Goal: Transaction & Acquisition: Purchase product/service

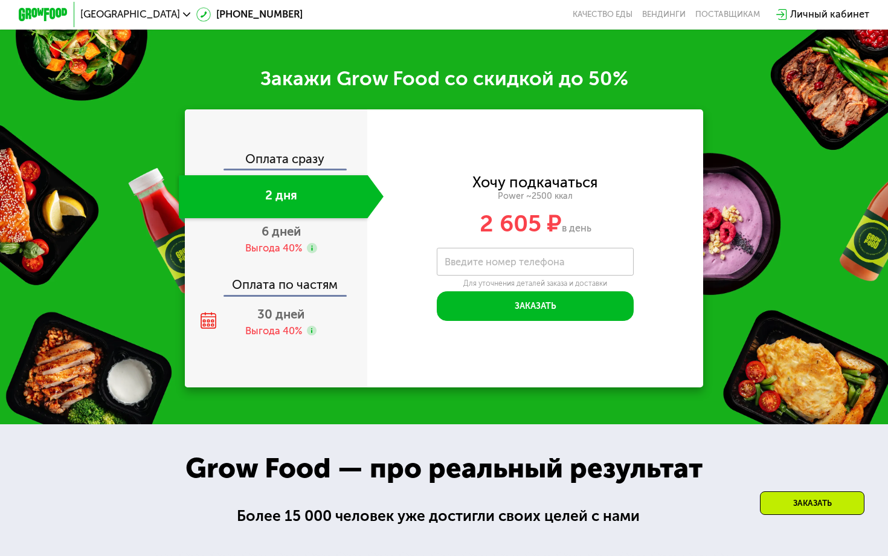
scroll to position [1633, 0]
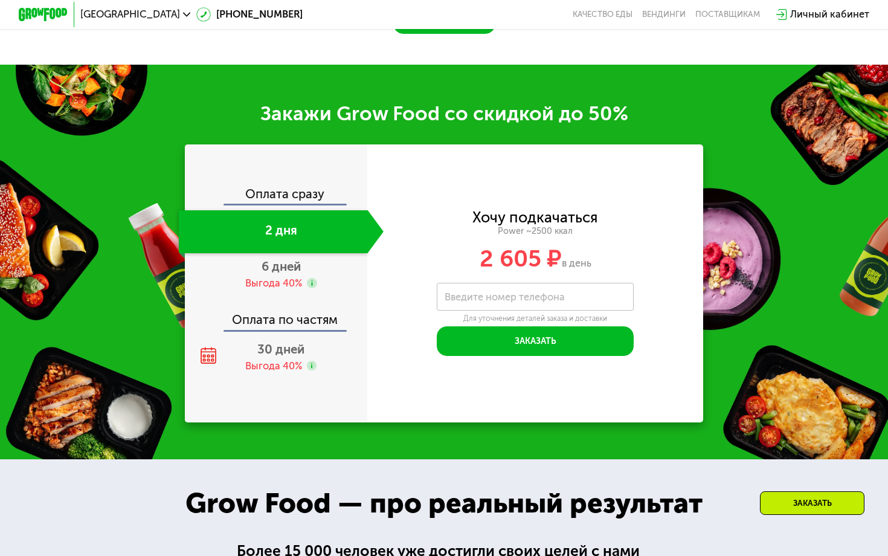
click at [146, 11] on span "[GEOGRAPHIC_DATA]" at bounding box center [130, 15] width 100 height 10
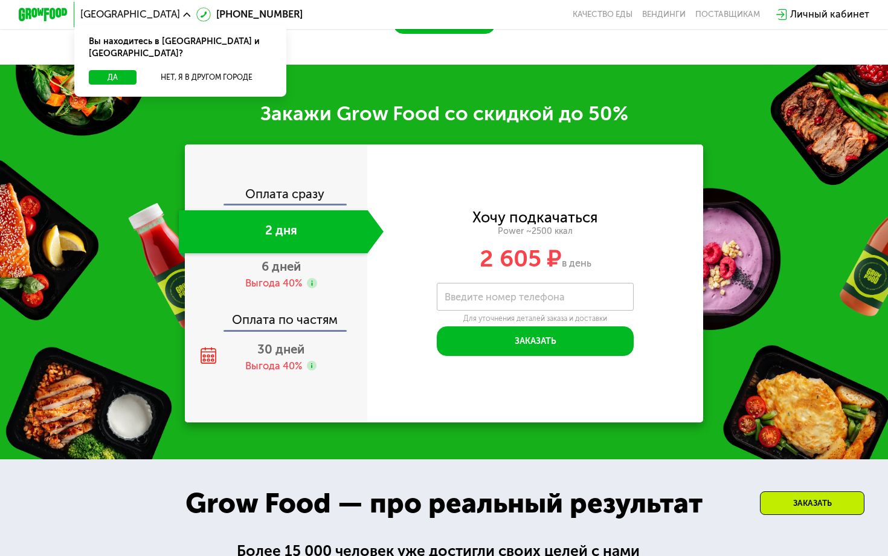
click at [192, 77] on div "Да Нет, я в другом городе" at bounding box center [179, 83] width 217 height 27
click at [192, 70] on button "Нет, я в другом городе" at bounding box center [206, 77] width 130 height 15
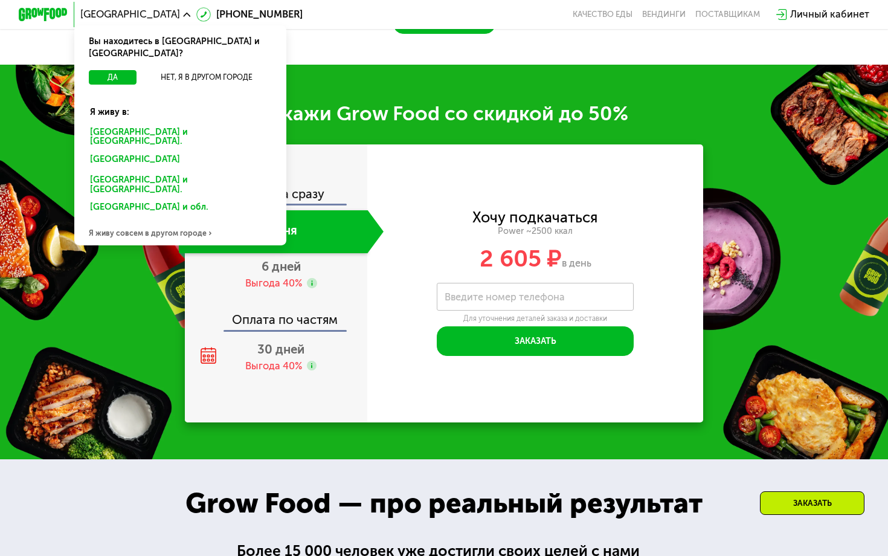
click at [150, 220] on div "Я живу совсем в другом городе" at bounding box center [180, 232] width 212 height 25
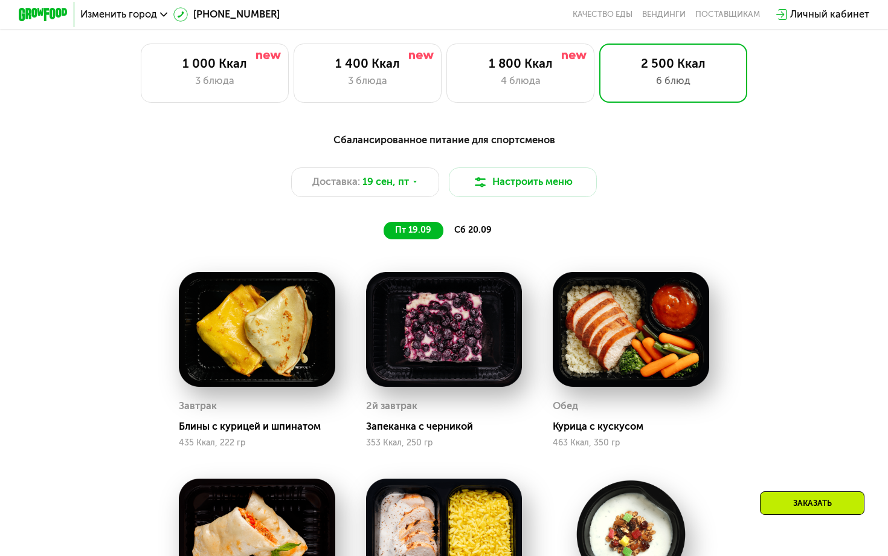
scroll to position [415, 0]
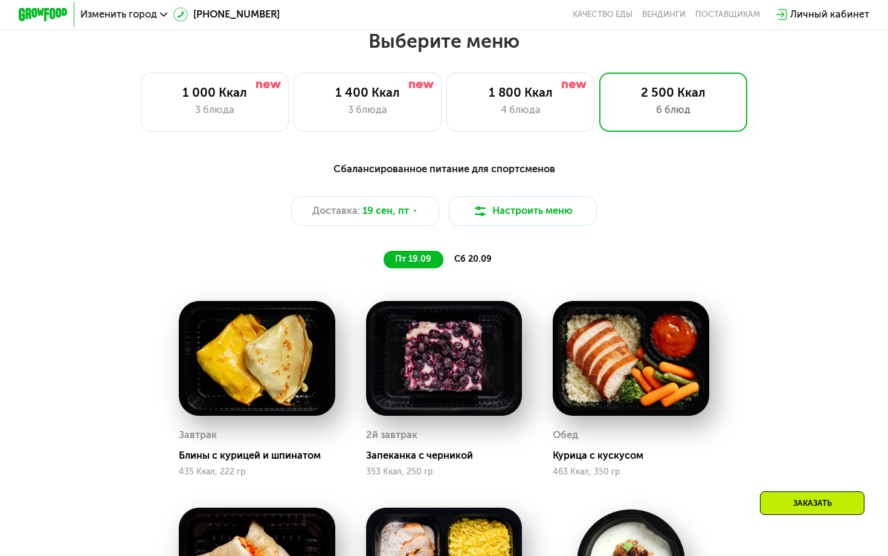
click at [152, 16] on span "Изменить город" at bounding box center [118, 15] width 77 height 10
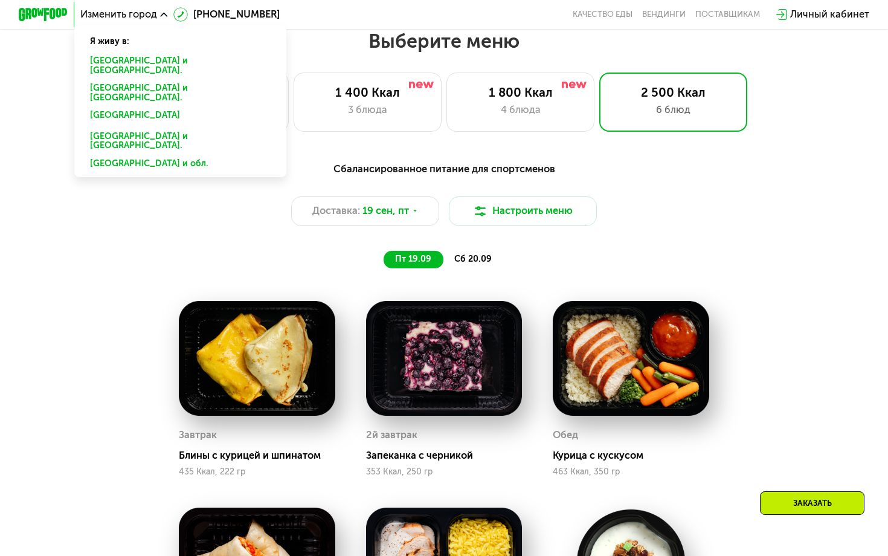
click at [152, 16] on span "Изменить город" at bounding box center [118, 15] width 77 height 10
click at [158, 11] on div "Изменить город" at bounding box center [123, 15] width 87 height 10
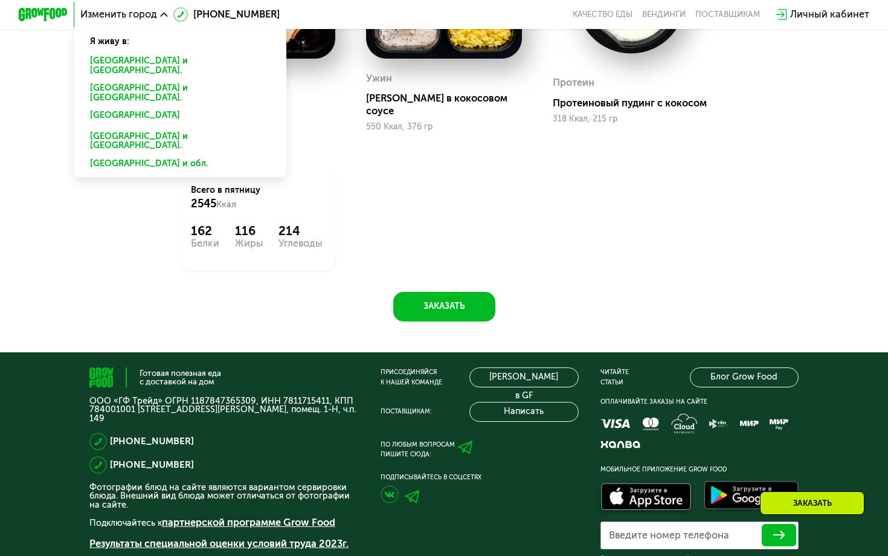
scroll to position [1060, 0]
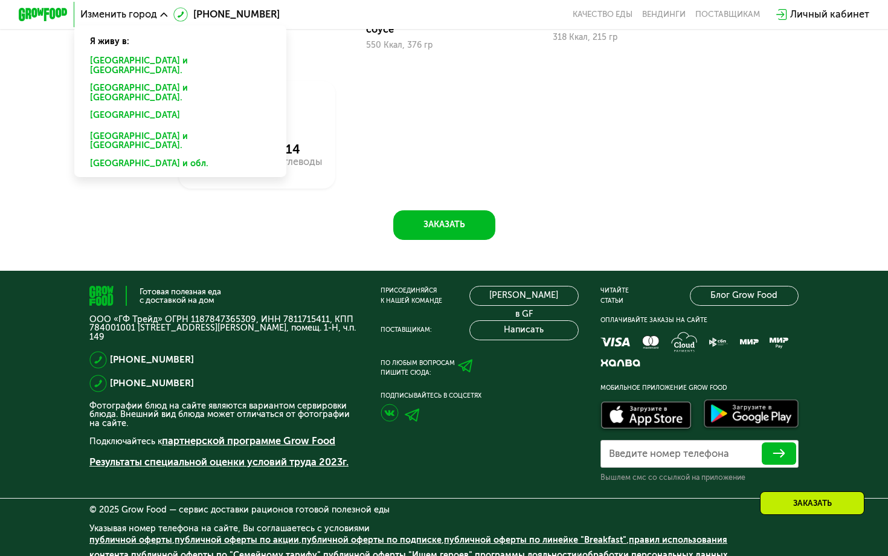
click at [130, 271] on div "Готовая полезная еда с доставкой на дом ООО «ГФ Трейд» ОГРН 1187847365309, ИНН …" at bounding box center [444, 420] width 888 height 298
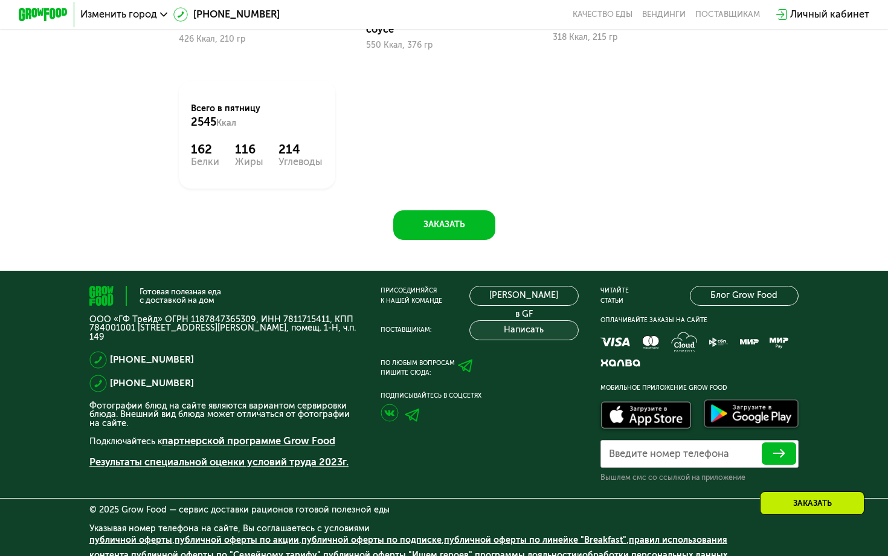
click at [500, 321] on button "Написать" at bounding box center [523, 330] width 109 height 20
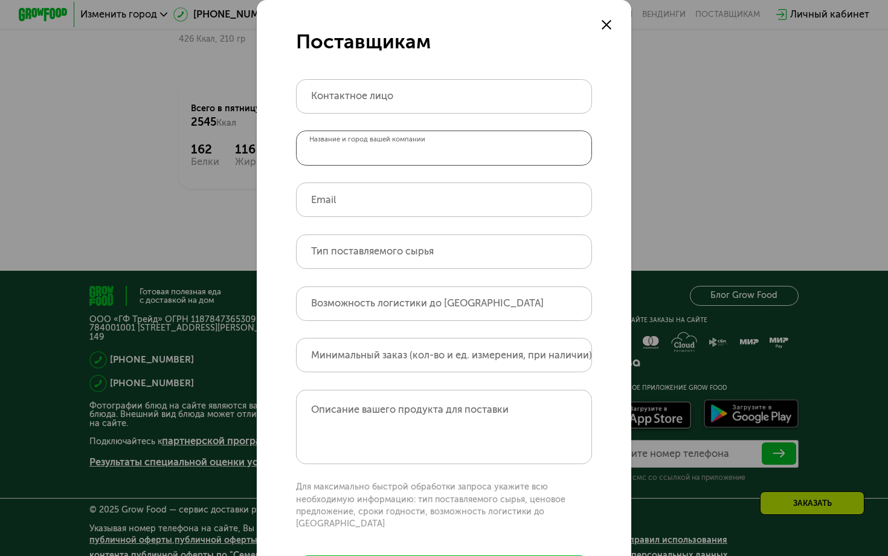
click at [498, 140] on input "Название и город вашей компании" at bounding box center [444, 147] width 296 height 34
click at [612, 20] on div at bounding box center [606, 25] width 15 height 15
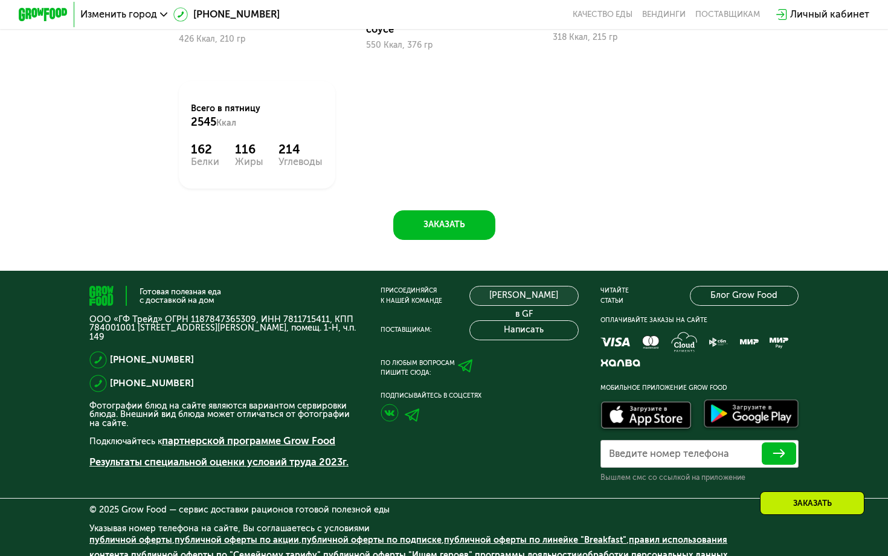
click at [524, 286] on link "[PERSON_NAME] в GF" at bounding box center [523, 296] width 109 height 20
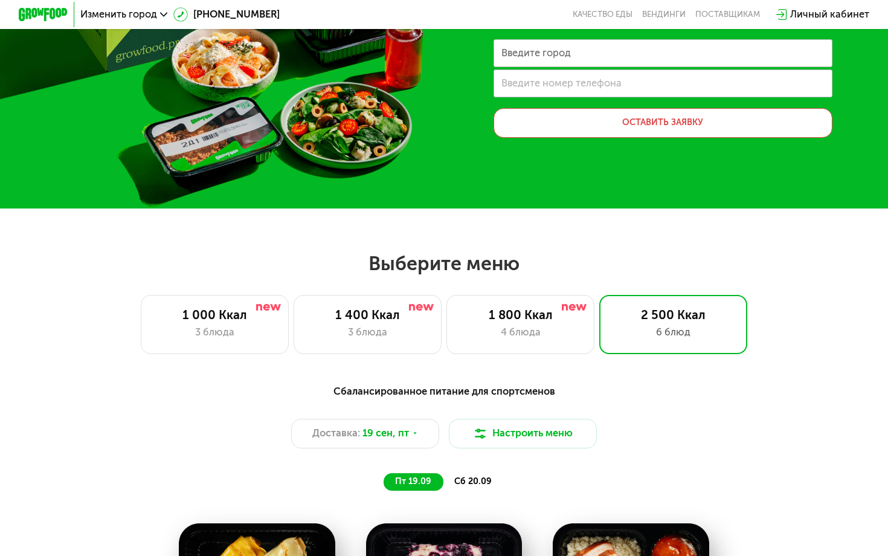
scroll to position [0, 0]
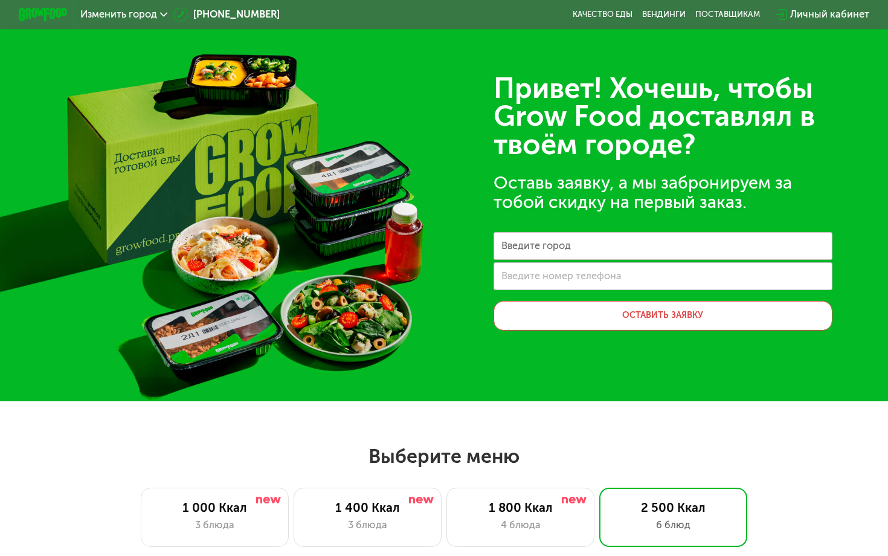
click at [157, 19] on div "Изменить город" at bounding box center [123, 15] width 87 height 10
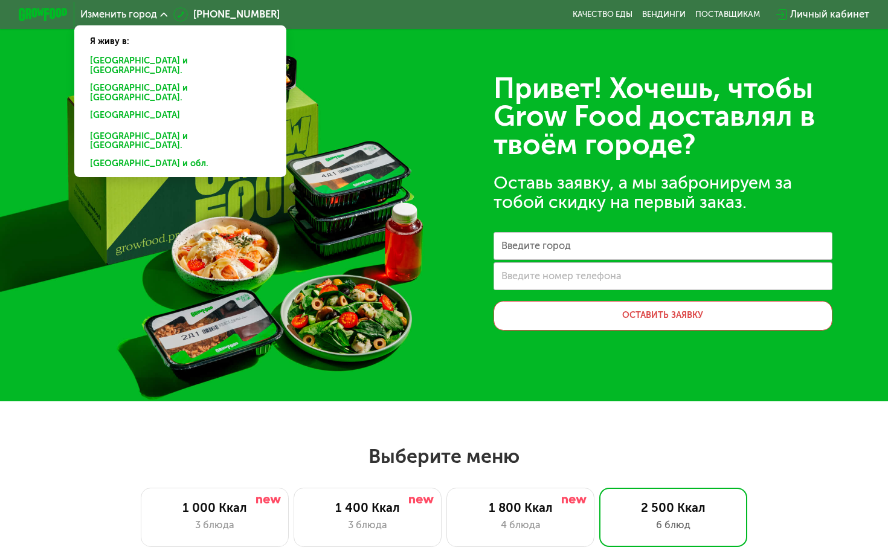
click at [191, 205] on div "Привет! Хочешь, чтобы Grow Food доставлял в твоём городе? Оставь заявку, а мы з…" at bounding box center [444, 200] width 888 height 401
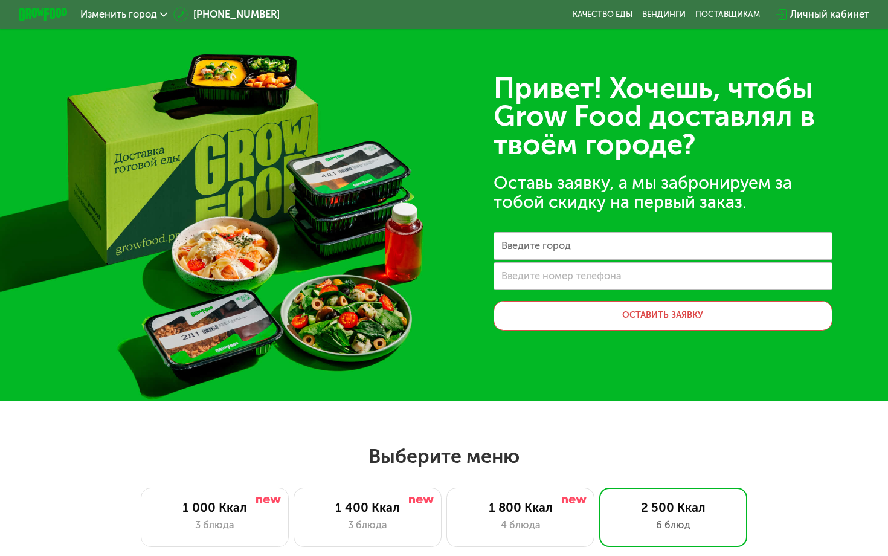
click at [142, 16] on span "Изменить город" at bounding box center [118, 15] width 77 height 10
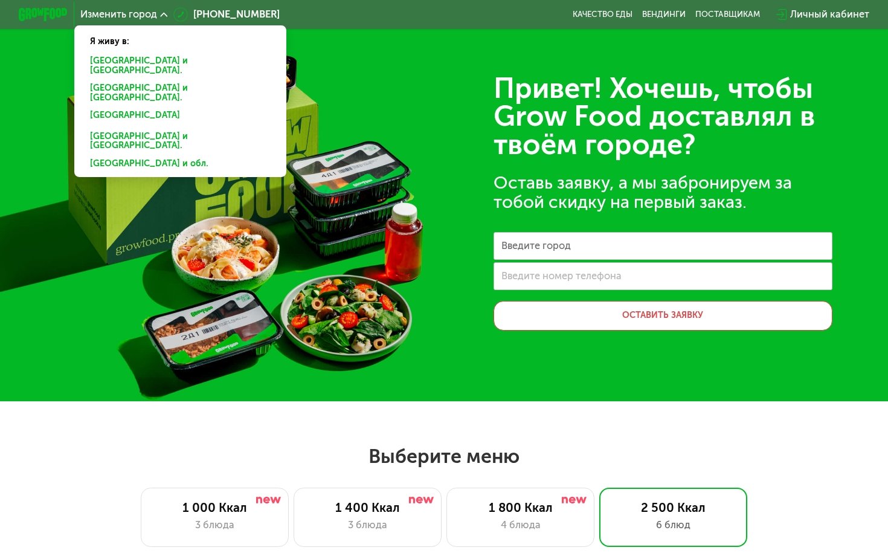
click at [536, 242] on label "Введите город" at bounding box center [535, 245] width 69 height 7
click at [536, 241] on input "Введите город" at bounding box center [662, 246] width 339 height 28
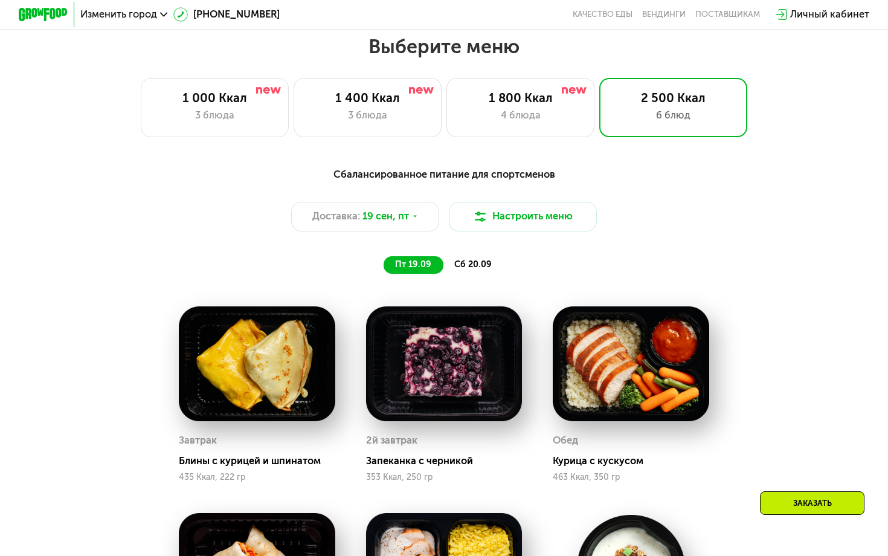
scroll to position [408, 0]
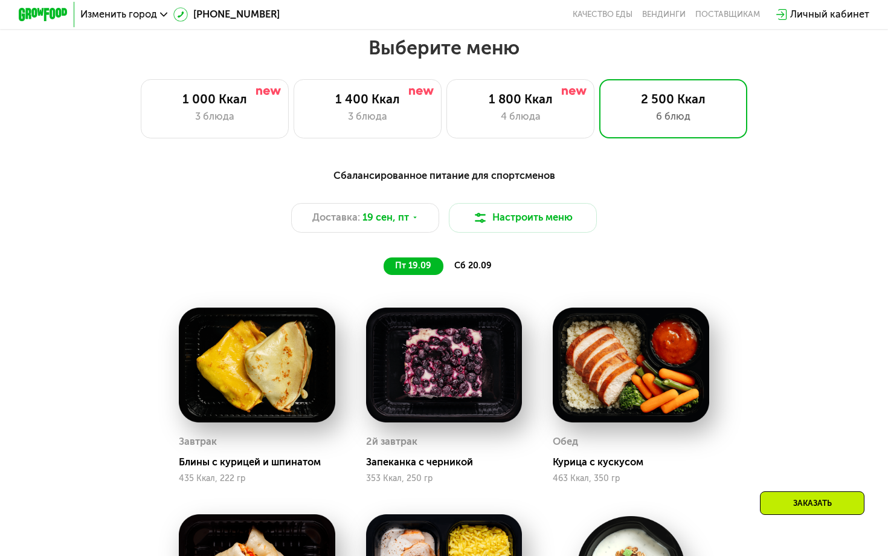
click at [479, 271] on div "сб 20.09" at bounding box center [473, 266] width 61 height 18
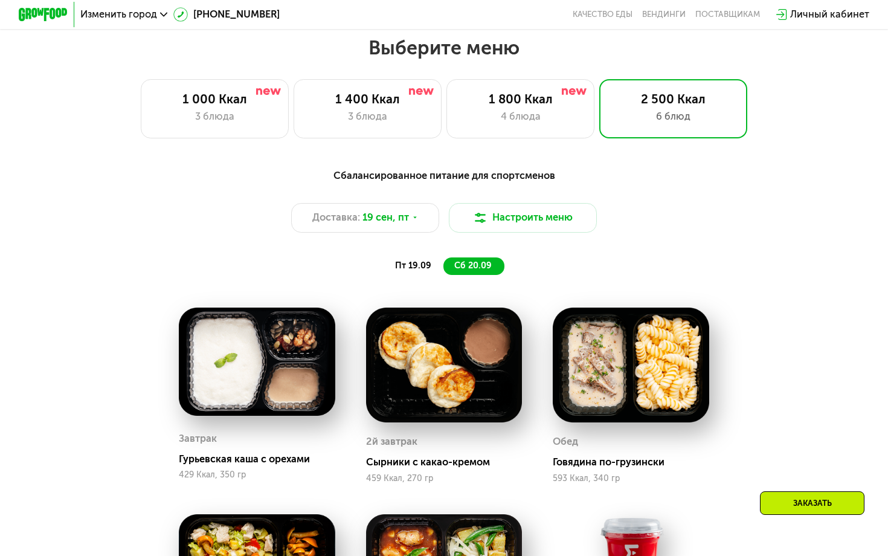
click at [420, 266] on span "пт 19.09" at bounding box center [413, 265] width 36 height 10
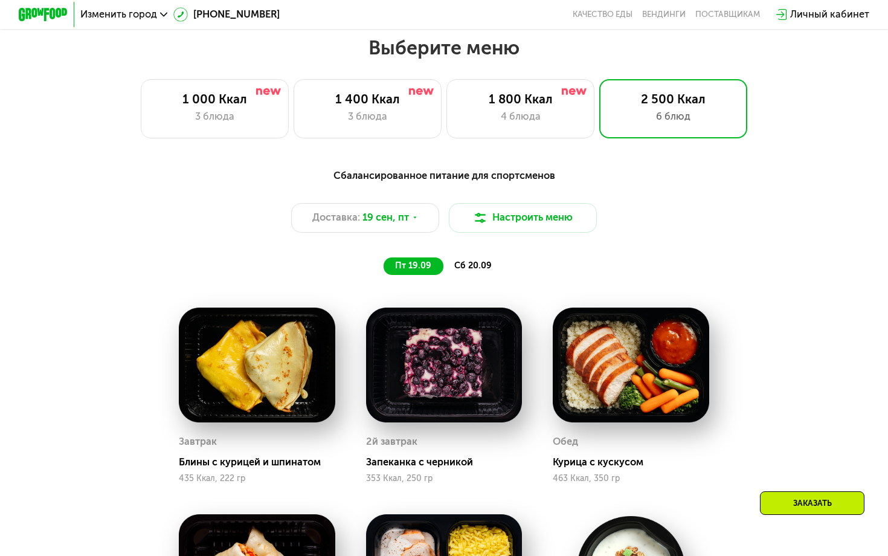
scroll to position [0, 0]
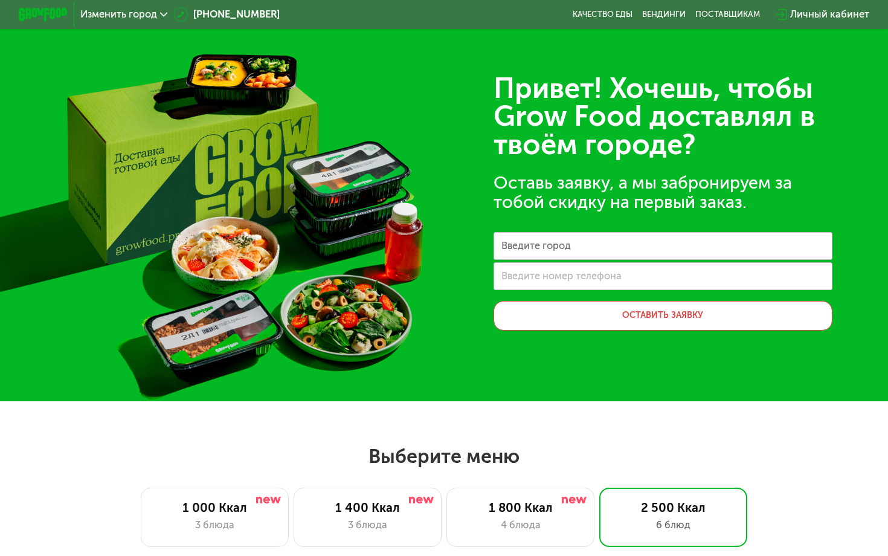
click at [129, 10] on span "Изменить город" at bounding box center [118, 15] width 77 height 10
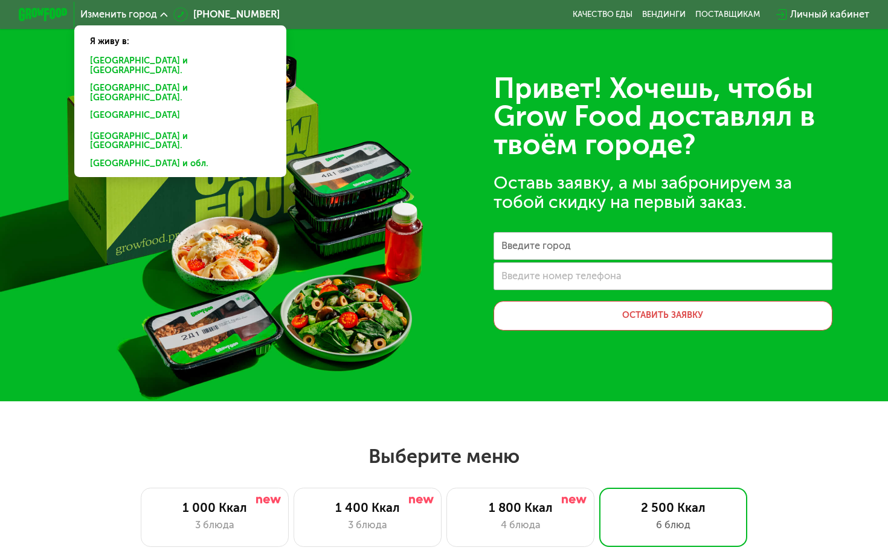
click at [125, 60] on div "[GEOGRAPHIC_DATA] и [GEOGRAPHIC_DATA]." at bounding box center [180, 66] width 197 height 26
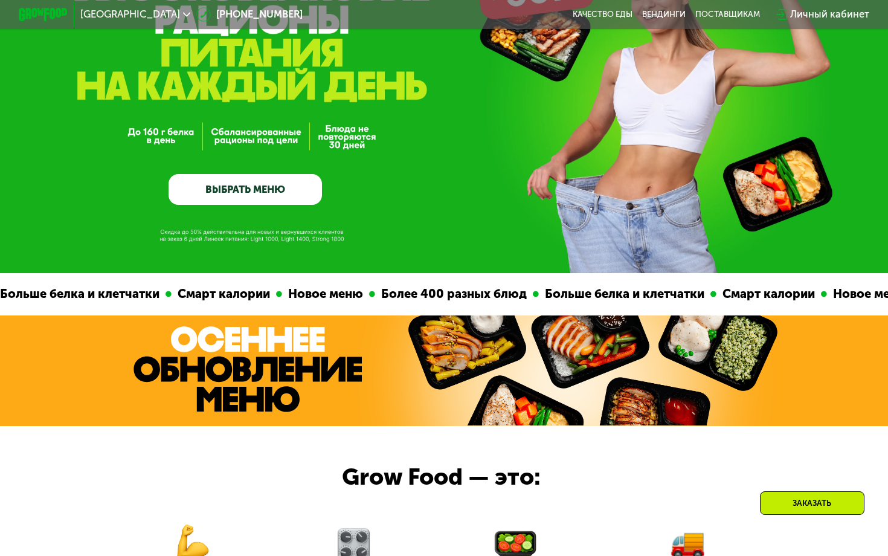
click at [205, 196] on link "ВЫБРАТЬ МЕНЮ" at bounding box center [244, 189] width 153 height 31
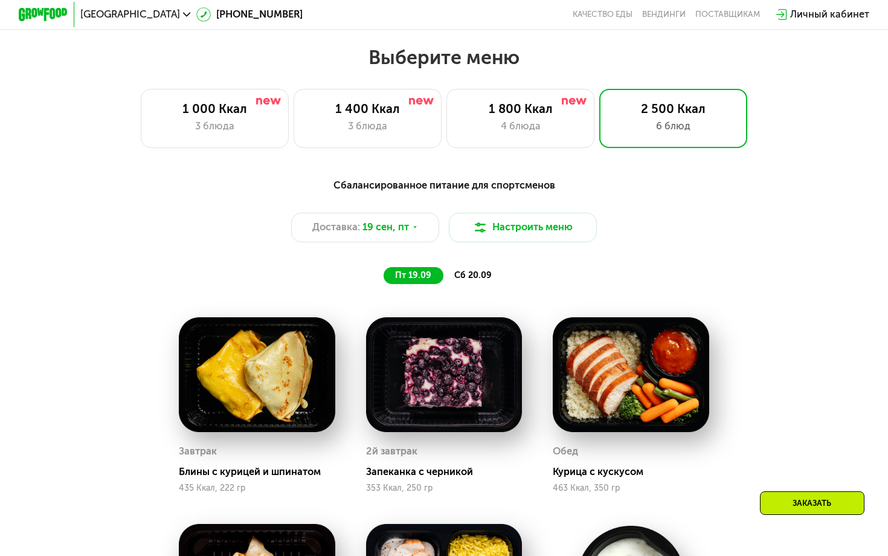
scroll to position [782, 0]
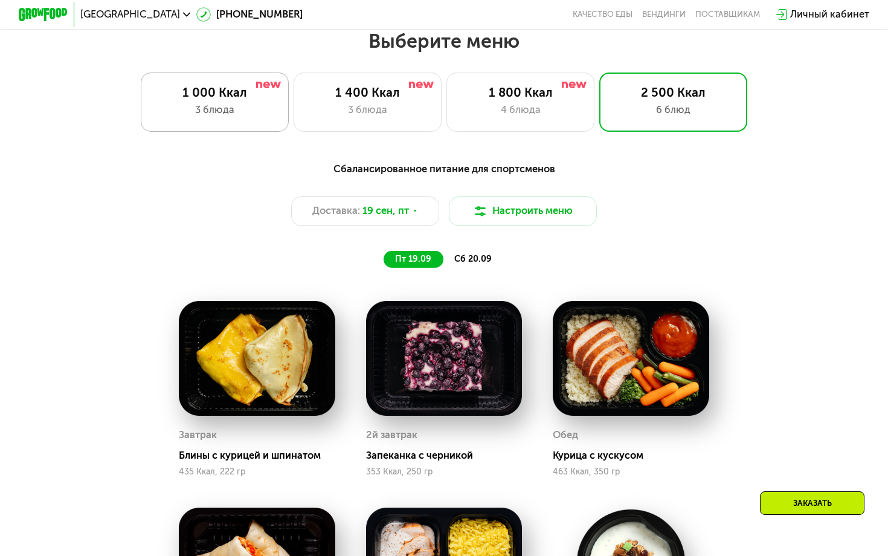
click at [248, 101] on div "1 000 Ккал 3 блюда" at bounding box center [215, 101] width 148 height 59
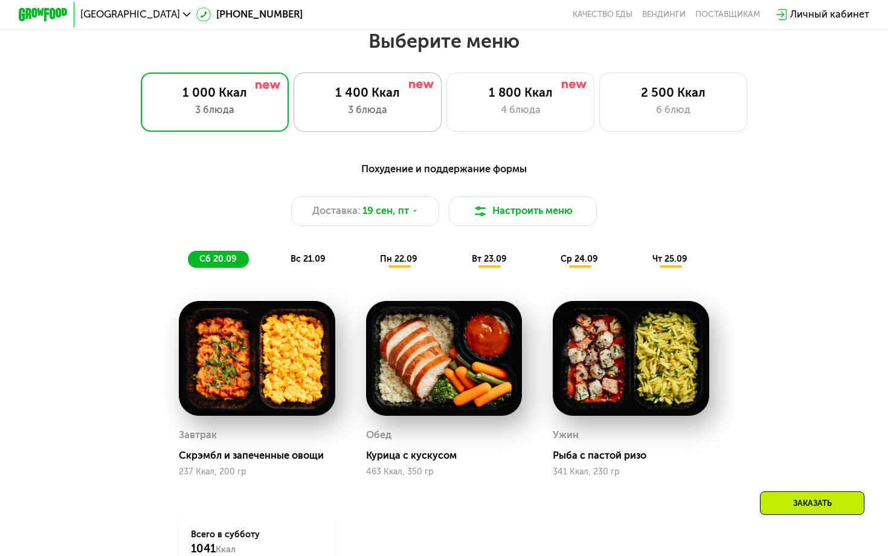
click at [397, 88] on div "1 400 Ккал" at bounding box center [367, 92] width 122 height 15
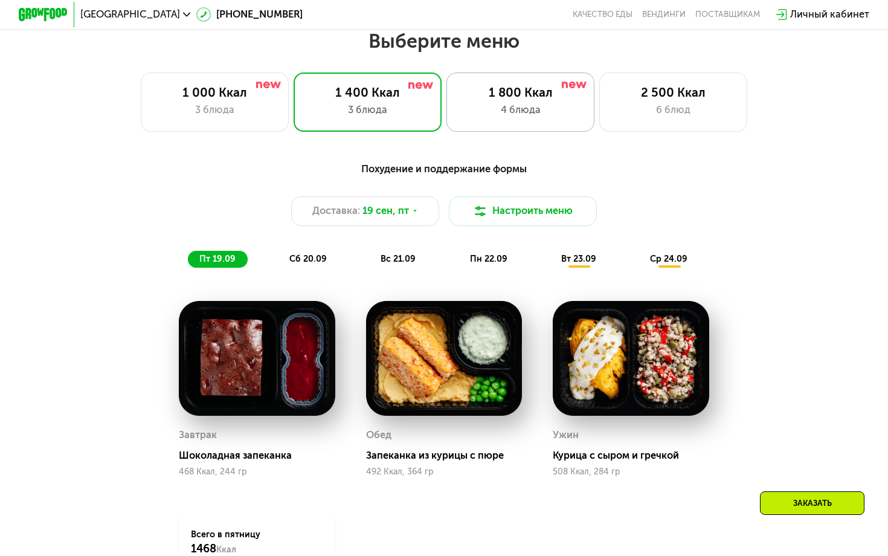
click at [470, 88] on div "1 800 Ккал" at bounding box center [520, 92] width 122 height 15
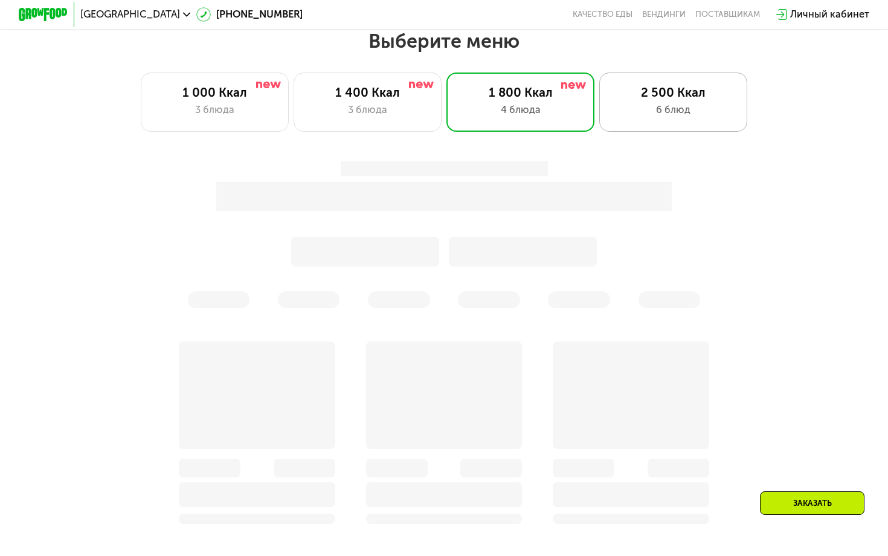
click at [611, 97] on div "2 500 Ккал 6 блюд" at bounding box center [673, 101] width 148 height 59
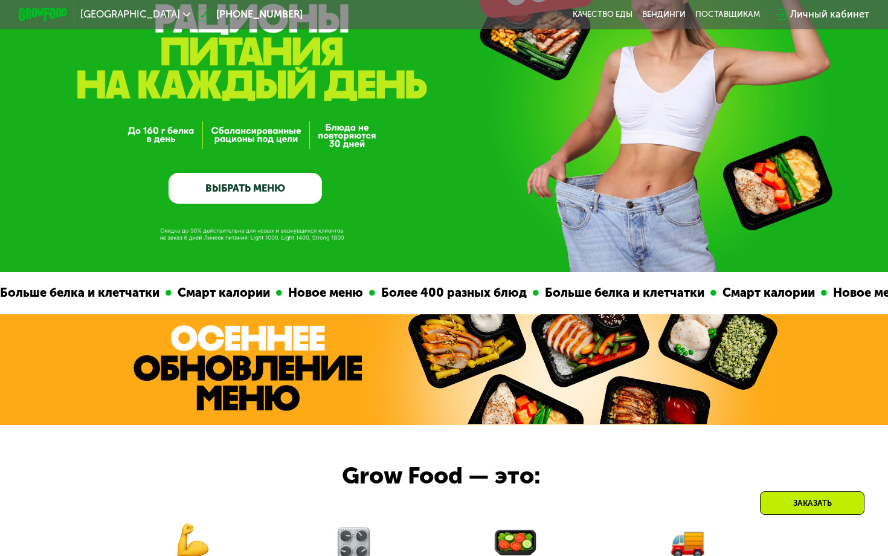
scroll to position [0, 0]
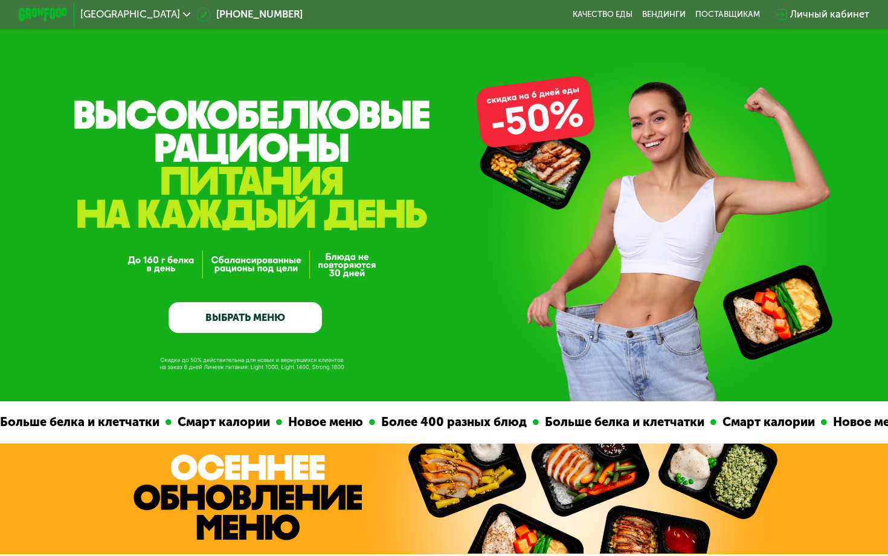
click at [279, 320] on link "ВЫБРАТЬ МЕНЮ" at bounding box center [244, 317] width 153 height 31
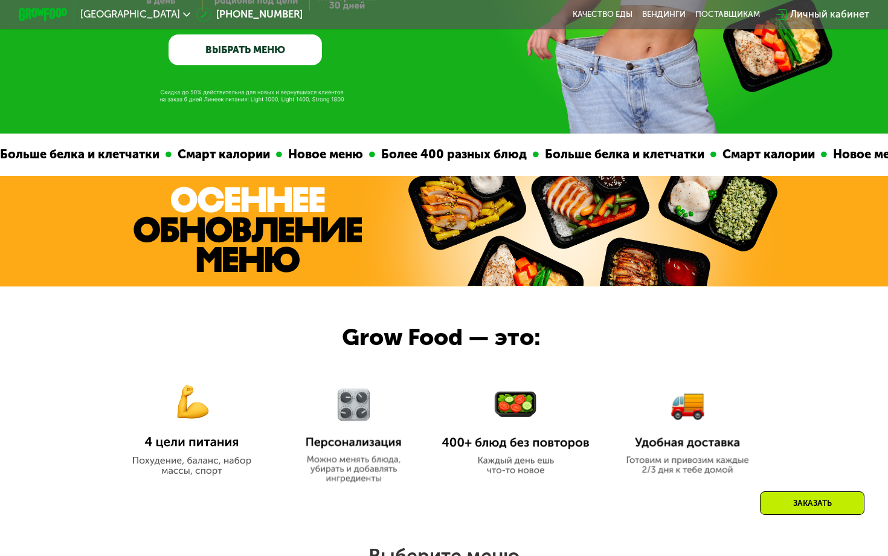
click at [292, 218] on img at bounding box center [247, 230] width 229 height 86
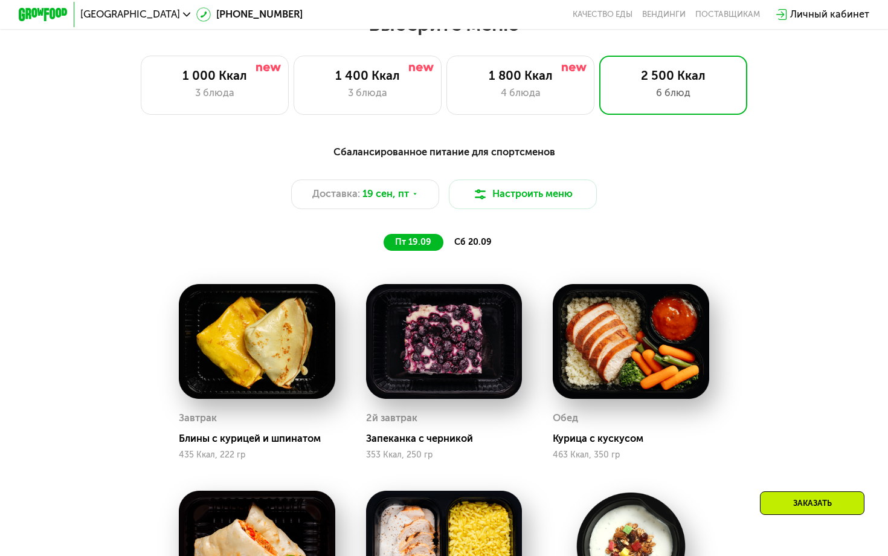
scroll to position [810, 0]
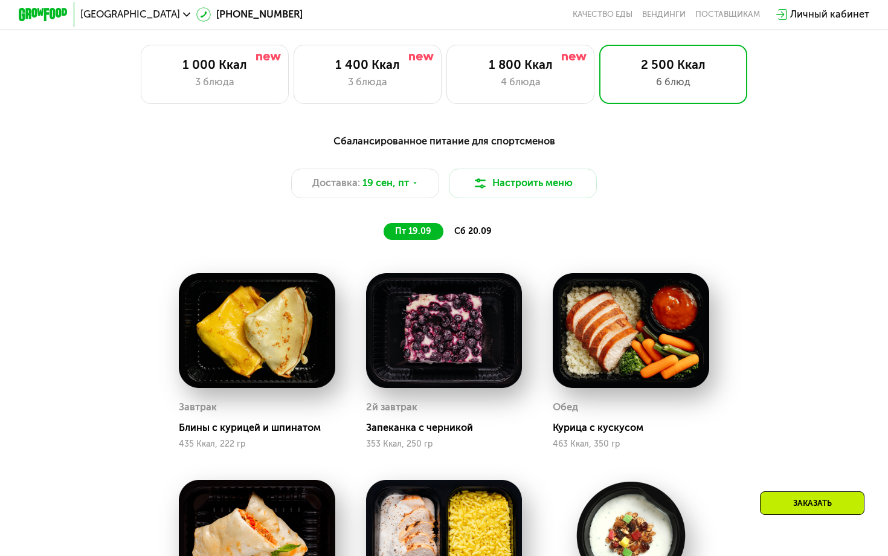
click at [265, 114] on div "Выберите меню 1 000 Ккал 3 блюда 1 400 Ккал 3 блюда 1 800 Ккал 4 блюда 2 500 Кк…" at bounding box center [444, 444] width 888 height 887
click at [257, 74] on div "1 000 Ккал 3 блюда" at bounding box center [215, 74] width 148 height 59
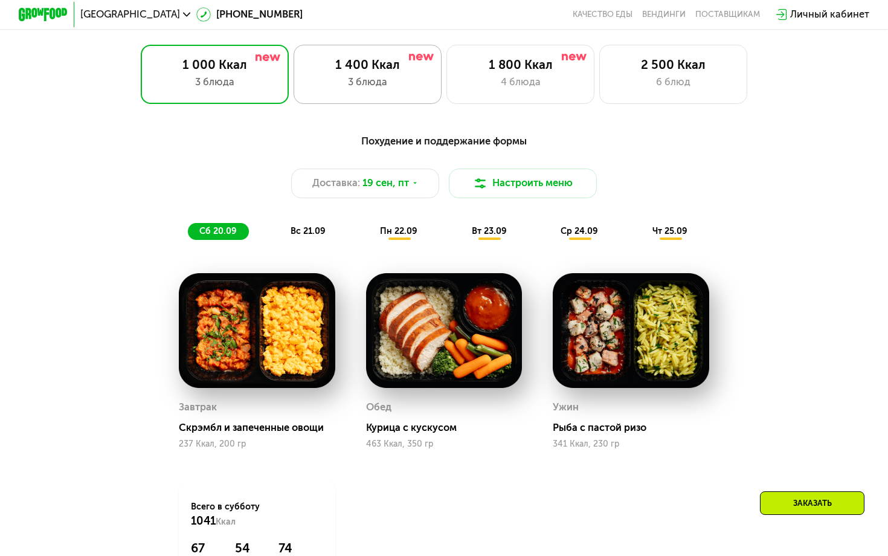
click at [364, 94] on div "1 400 Ккал 3 блюда" at bounding box center [368, 74] width 148 height 59
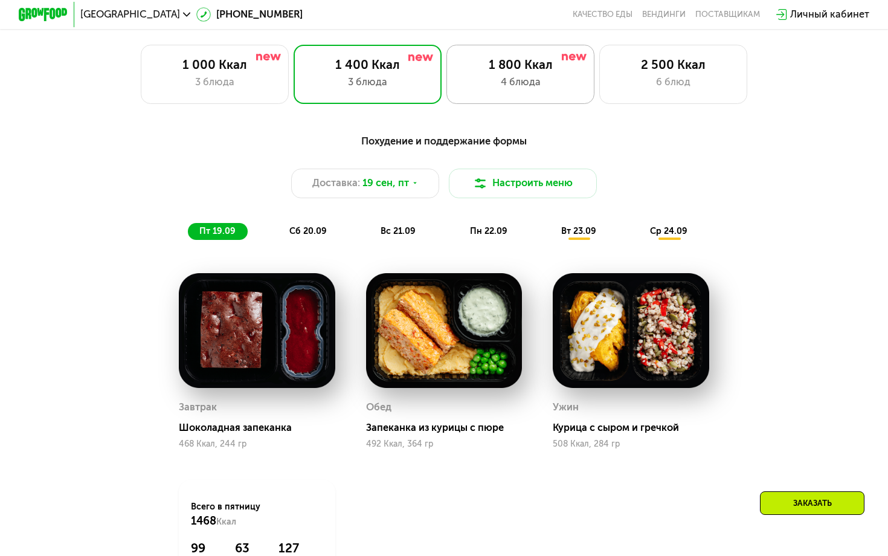
click at [475, 87] on div "4 блюда" at bounding box center [520, 82] width 122 height 15
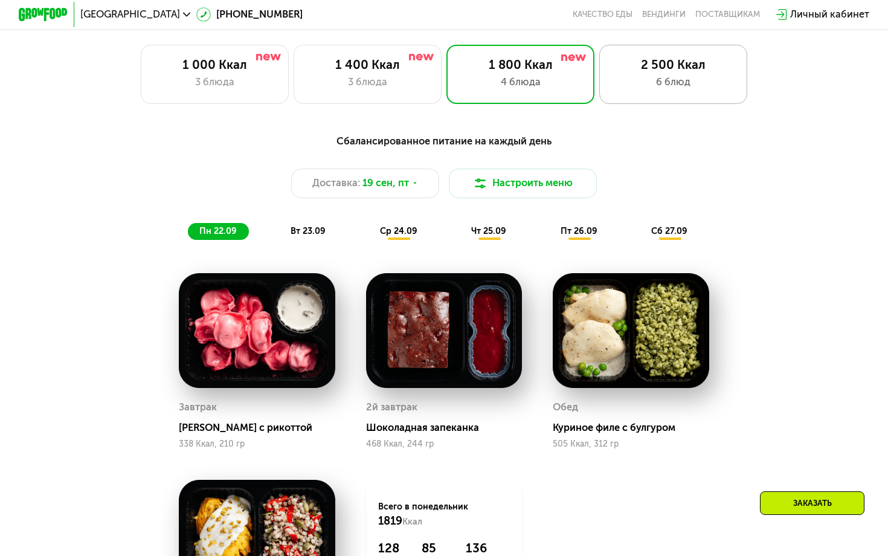
click at [626, 68] on div "2 500 Ккал" at bounding box center [673, 64] width 122 height 15
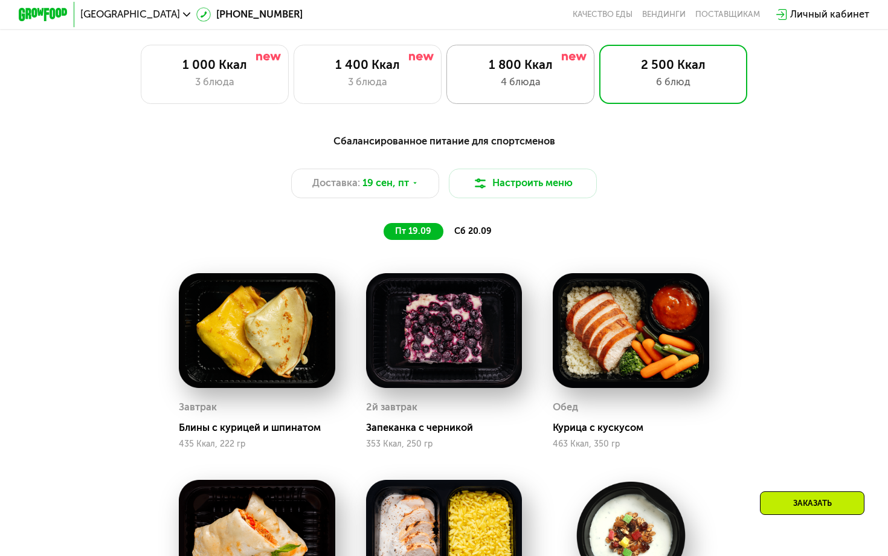
click at [486, 71] on div "1 800 Ккал" at bounding box center [520, 64] width 122 height 15
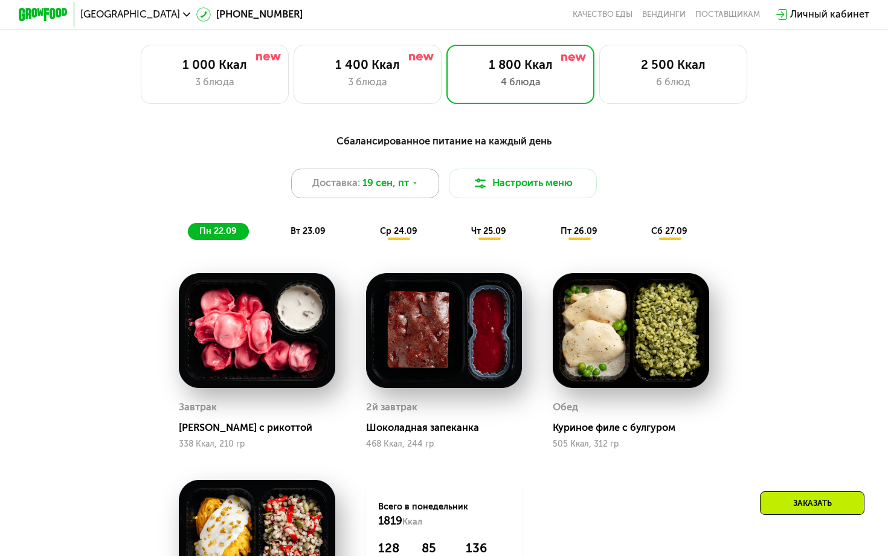
click at [369, 191] on div "Доставка: [DATE]" at bounding box center [365, 183] width 148 height 30
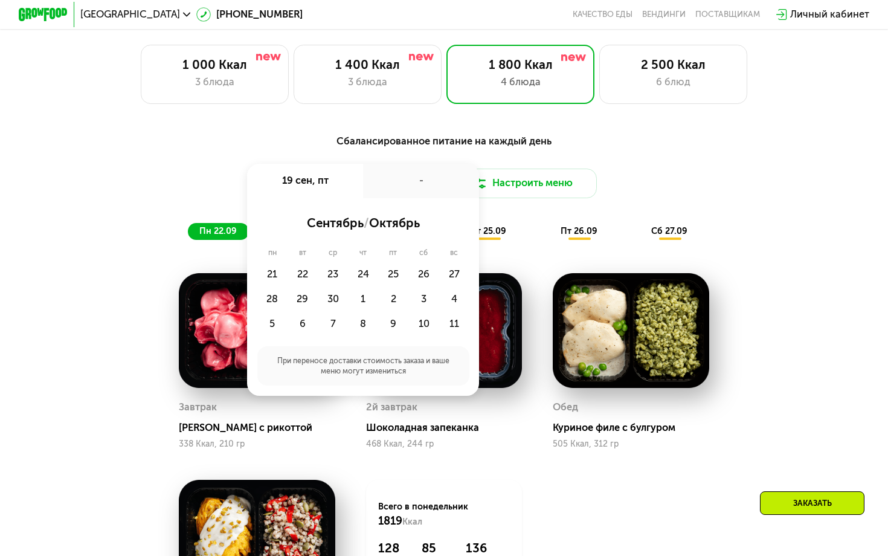
click at [598, 167] on div "Сбалансированное питание на каждый день Доставка: [DATE] сен, пт - сентябрь / о…" at bounding box center [444, 186] width 730 height 107
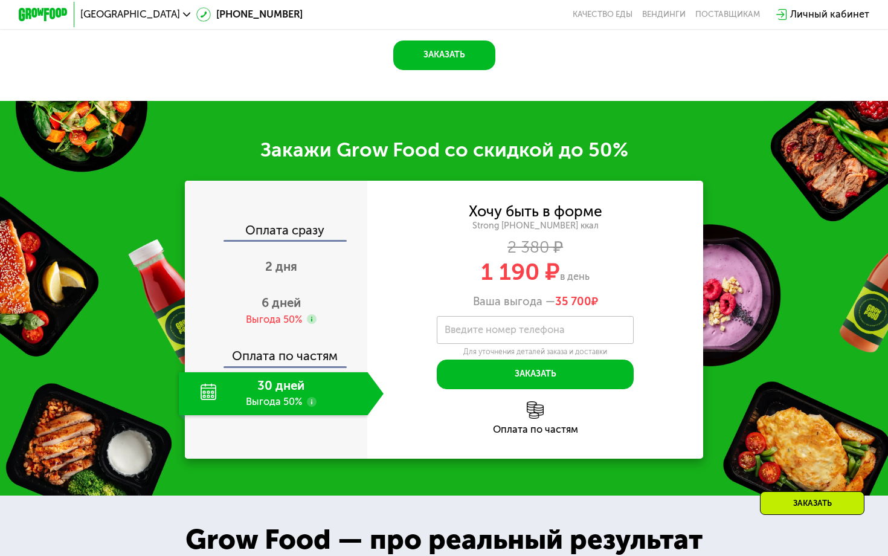
scroll to position [1486, 0]
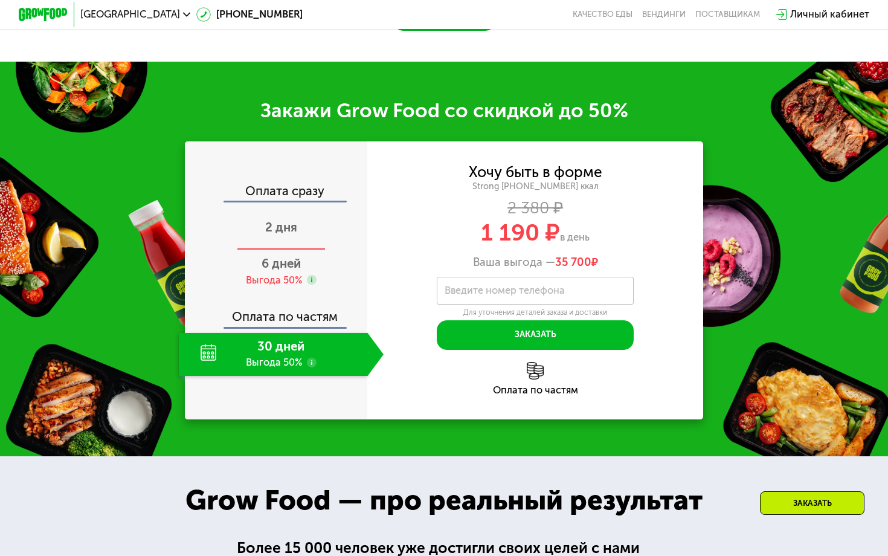
click at [280, 228] on span "2 дня" at bounding box center [281, 227] width 32 height 14
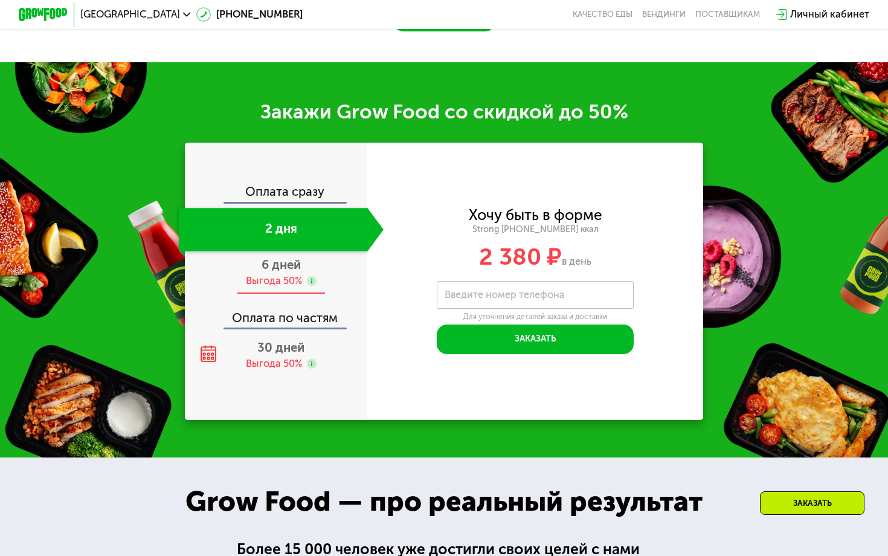
click at [277, 259] on span "6 дней" at bounding box center [280, 264] width 39 height 14
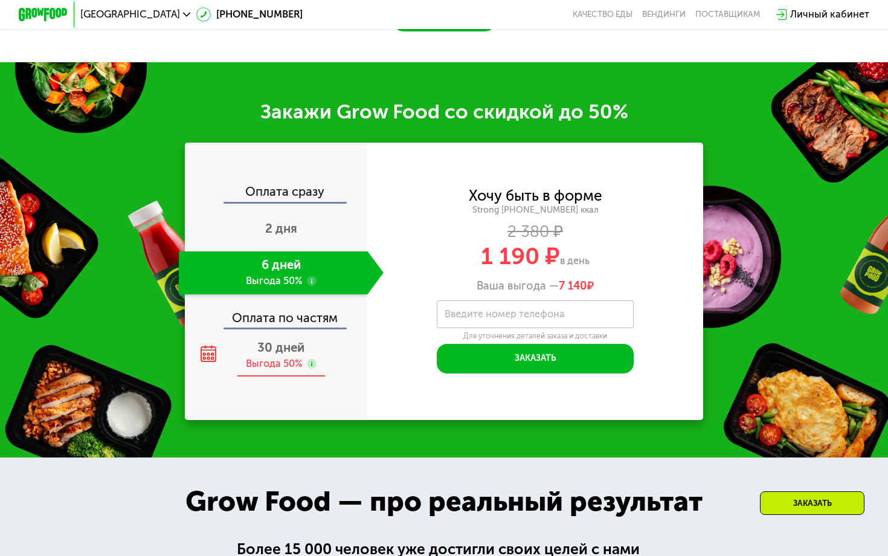
click at [266, 348] on span "30 дней" at bounding box center [280, 347] width 47 height 14
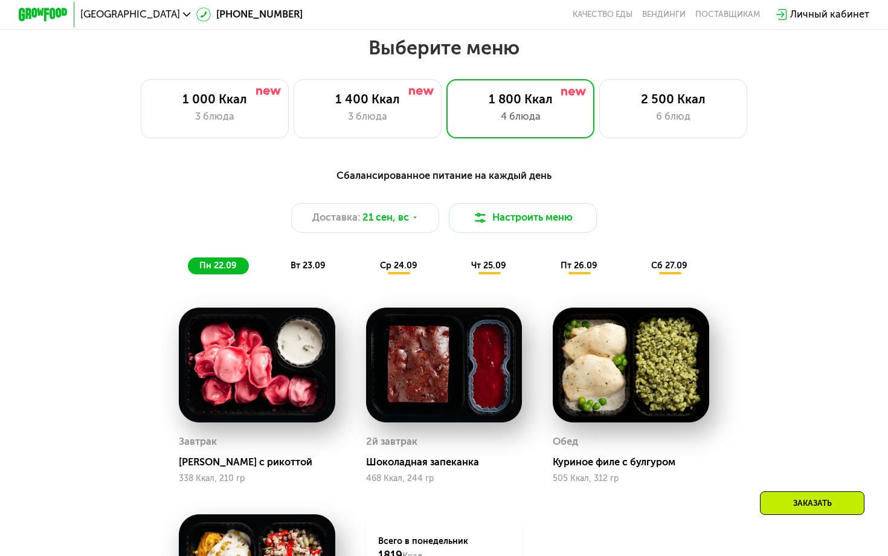
scroll to position [777, 0]
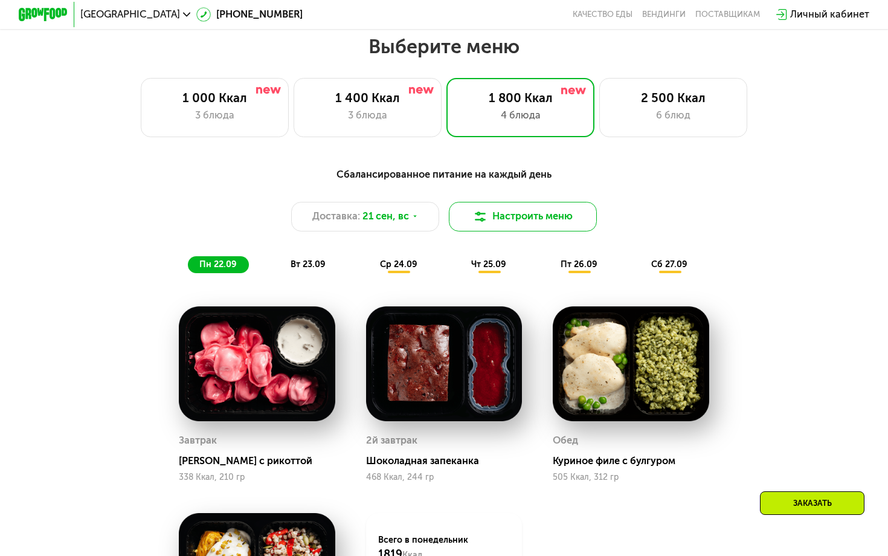
click at [499, 202] on button "Настроить меню" at bounding box center [523, 217] width 148 height 30
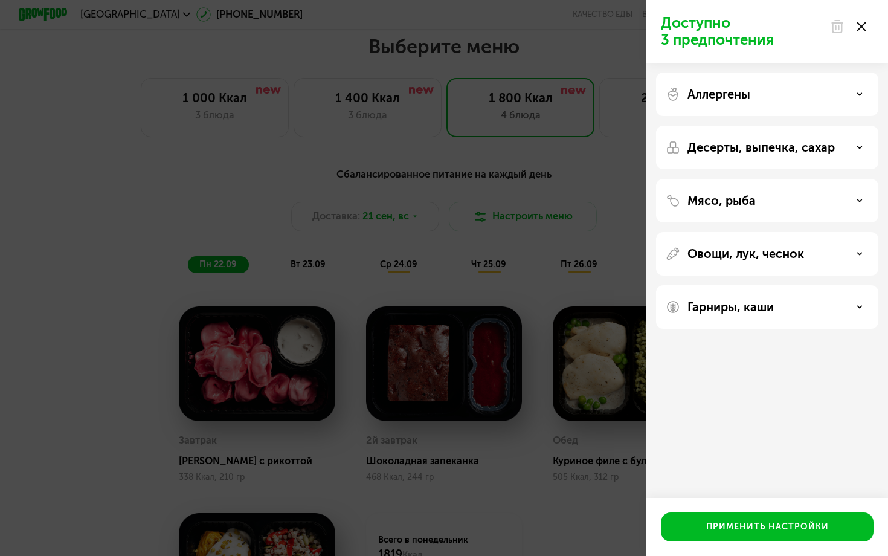
click at [688, 111] on div "Аллергены" at bounding box center [767, 93] width 222 height 43
click at [732, 94] on p "Аллергены" at bounding box center [718, 94] width 63 height 14
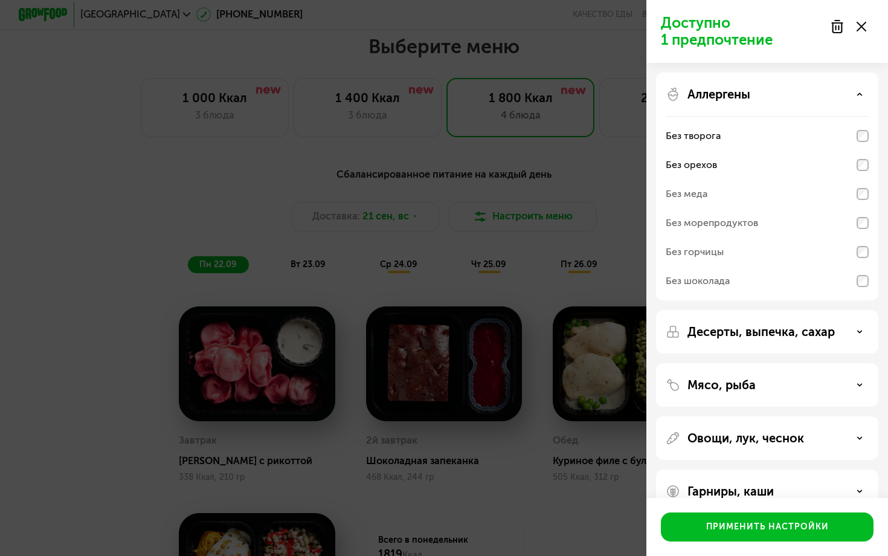
click at [861, 175] on div "Без орехов" at bounding box center [767, 164] width 203 height 29
click at [859, 108] on div "Аллергены Без творога Без орехов Без меда Без морепродуктов Без горчицы Без шок…" at bounding box center [767, 186] width 222 height 228
click at [848, 97] on div "Аллергены" at bounding box center [767, 94] width 203 height 14
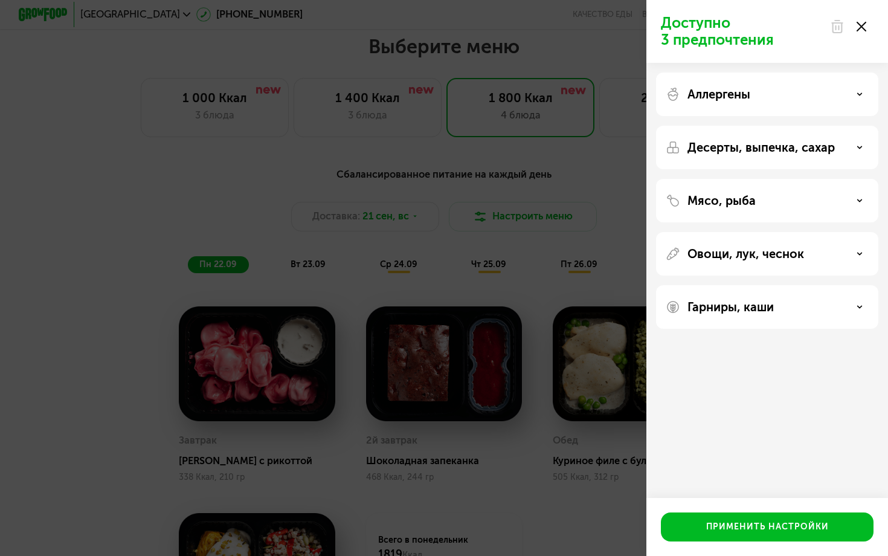
click at [838, 155] on div "Десерты, выпечка, сахар" at bounding box center [767, 147] width 222 height 43
click at [858, 146] on use at bounding box center [860, 147] width 4 height 2
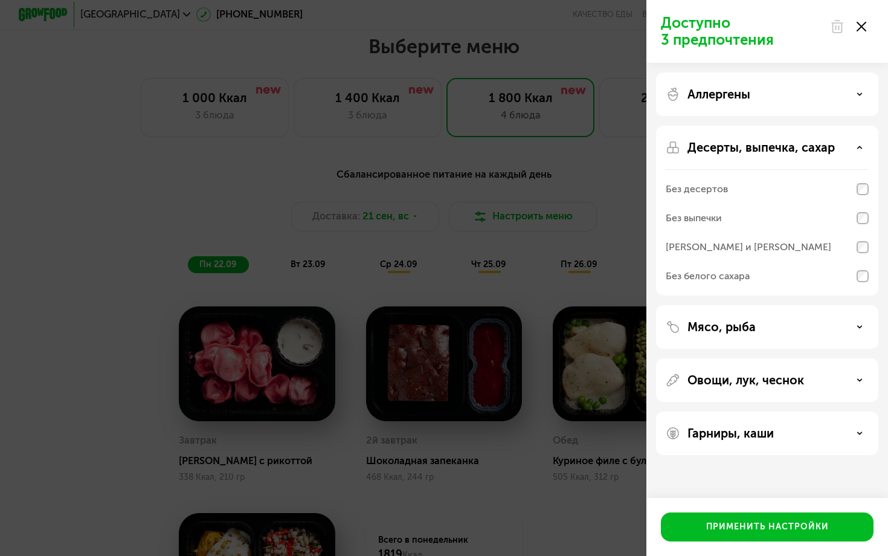
click at [857, 146] on icon at bounding box center [859, 147] width 6 height 6
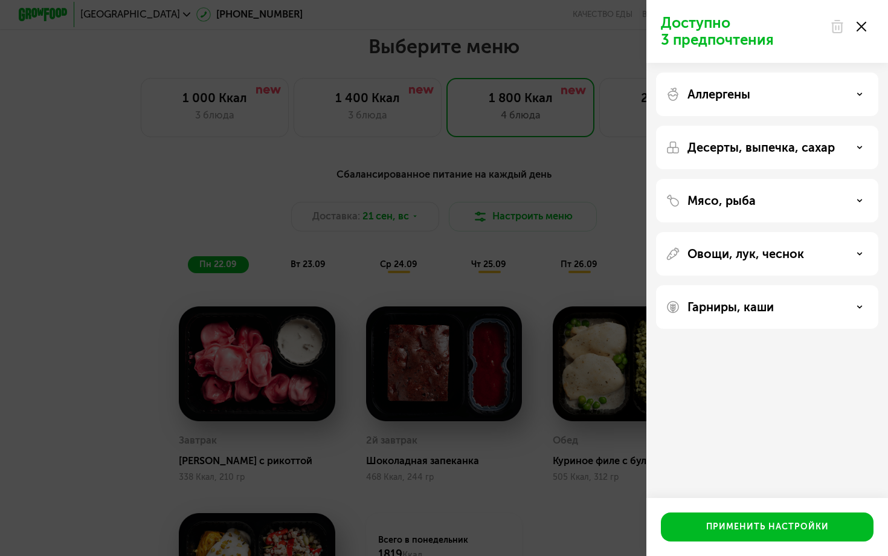
click at [838, 211] on div "Мясо, рыба" at bounding box center [767, 200] width 222 height 43
click at [853, 204] on div "Мясо, рыба" at bounding box center [767, 200] width 203 height 14
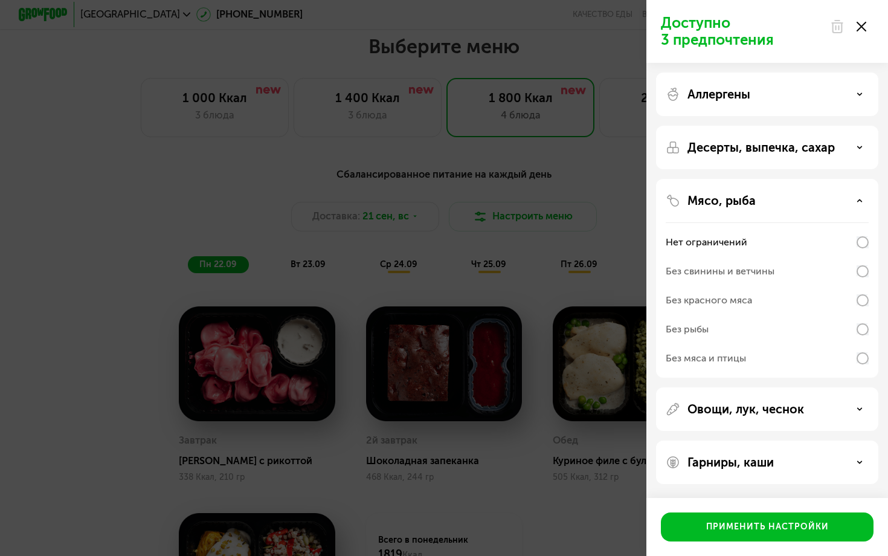
click at [853, 266] on div "Без свинины и ветчины" at bounding box center [767, 271] width 203 height 29
click at [858, 198] on icon at bounding box center [859, 200] width 6 height 6
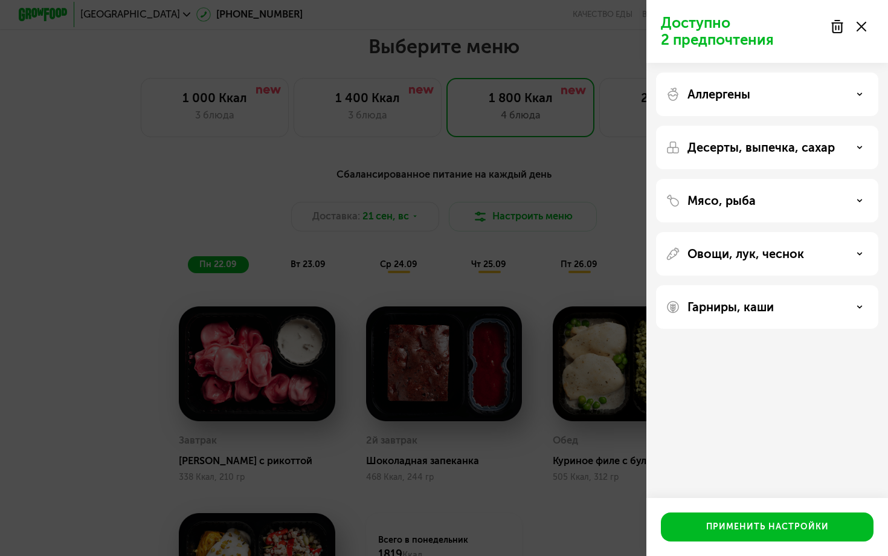
click at [844, 260] on div "Овощи, лук, чеснок" at bounding box center [767, 253] width 203 height 14
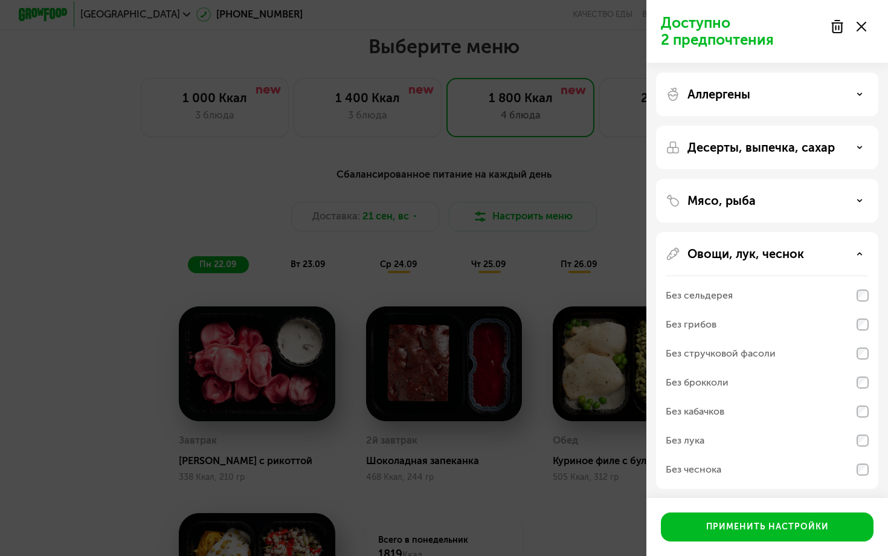
click at [844, 260] on div "Овощи, лук, чеснок" at bounding box center [767, 253] width 203 height 14
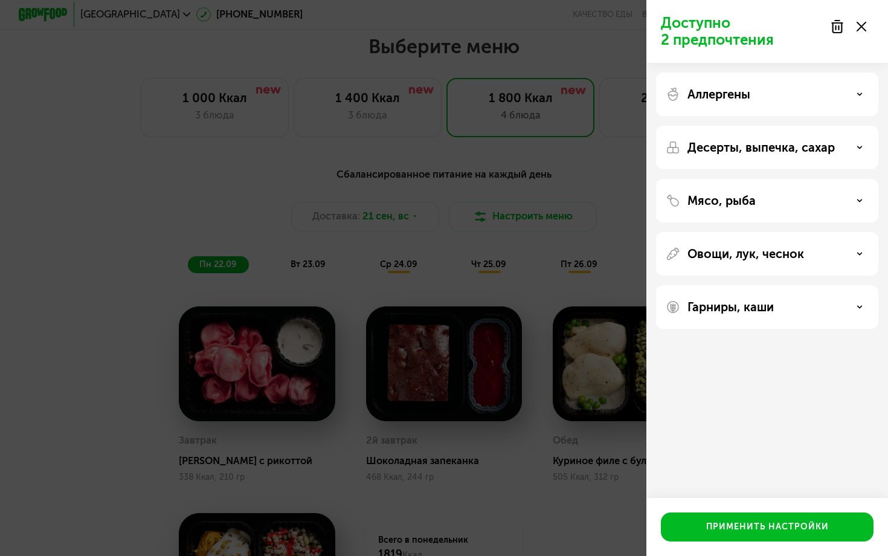
click at [840, 304] on div "Гарниры, каши" at bounding box center [767, 307] width 203 height 14
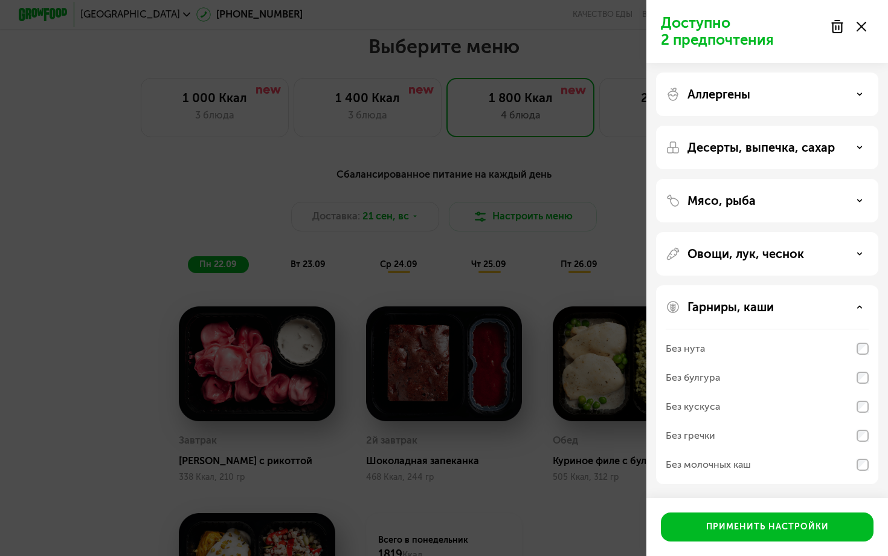
click at [840, 304] on div "Гарниры, каши" at bounding box center [767, 307] width 203 height 14
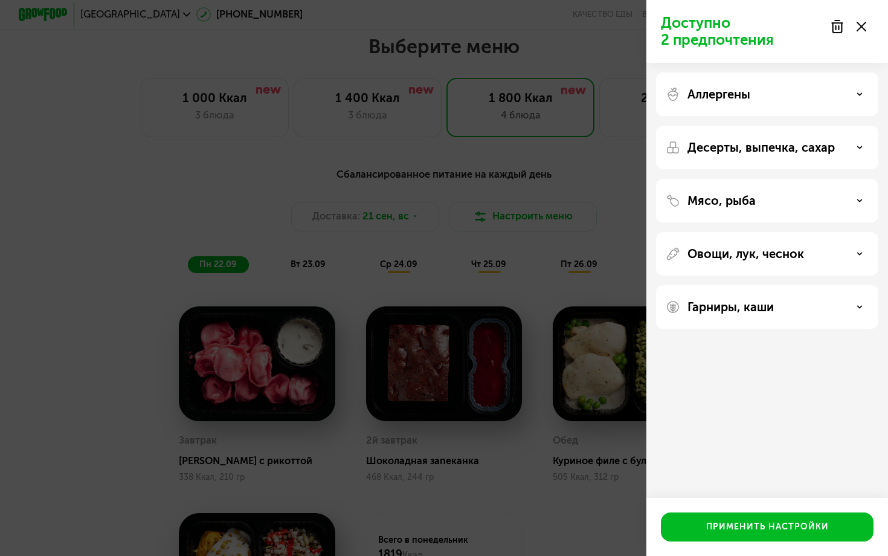
click at [840, 304] on div "Гарниры, каши" at bounding box center [767, 307] width 203 height 14
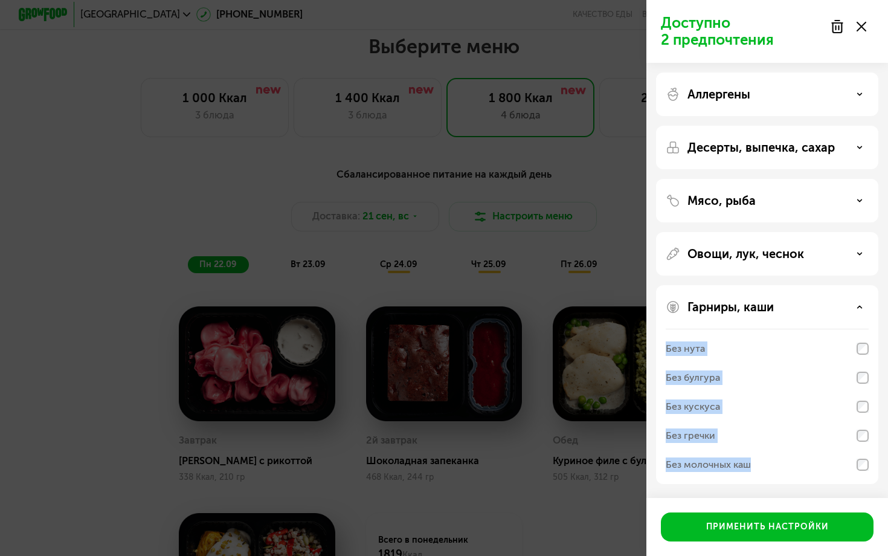
click at [840, 304] on div "Гарниры, каши" at bounding box center [767, 307] width 203 height 14
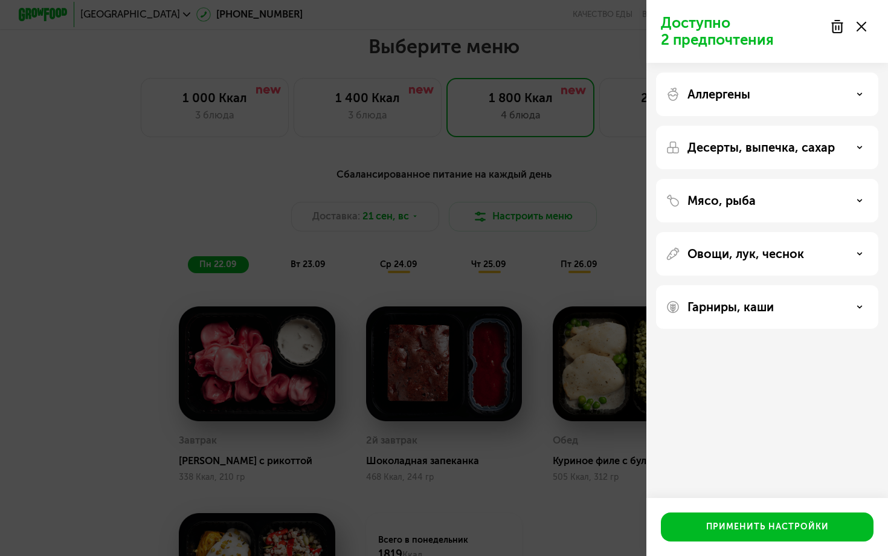
click at [695, 146] on p "Десерты, выпечка, сахар" at bounding box center [760, 147] width 147 height 14
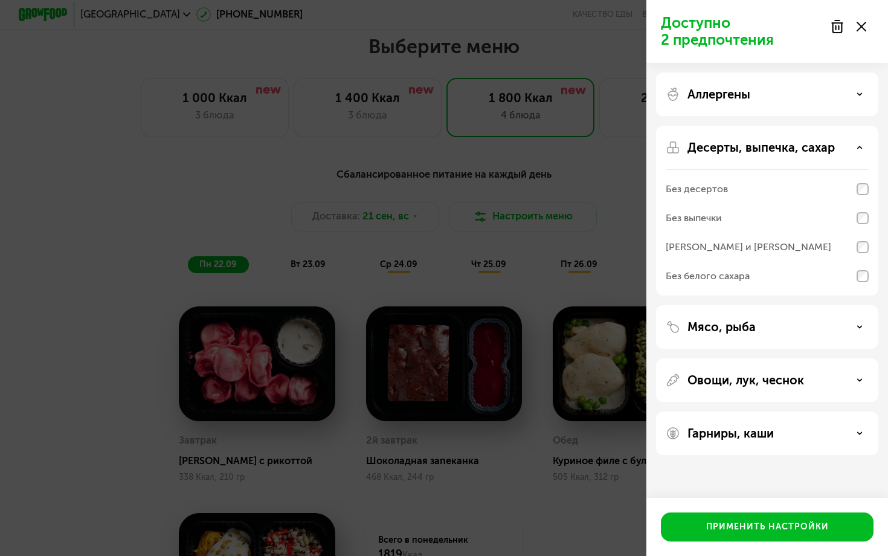
click at [695, 144] on p "Десерты, выпечка, сахар" at bounding box center [760, 147] width 147 height 14
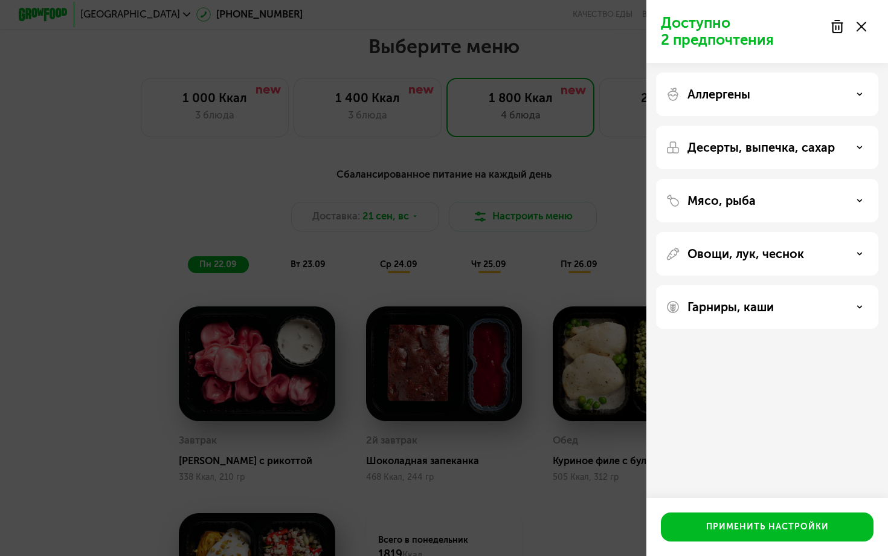
click at [740, 144] on p "Десерты, выпечка, сахар" at bounding box center [760, 147] width 147 height 14
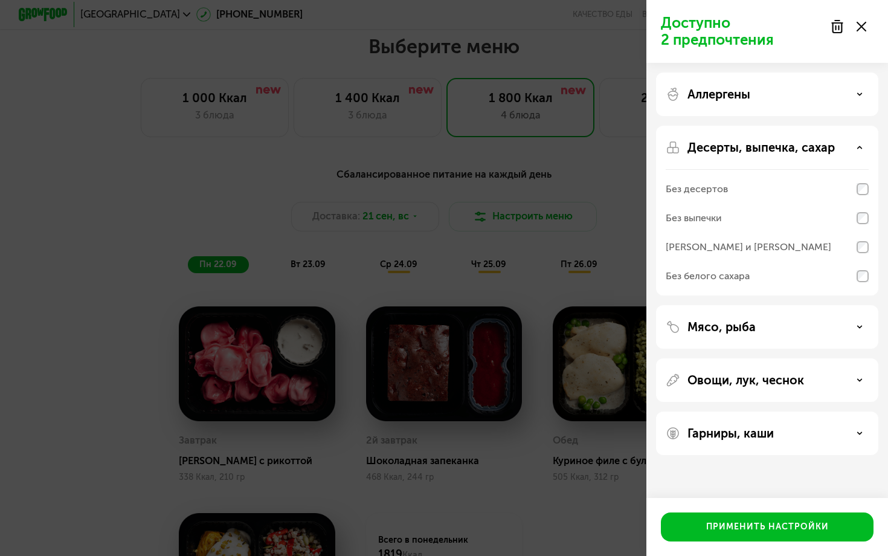
click at [740, 144] on p "Десерты, выпечка, сахар" at bounding box center [760, 147] width 147 height 14
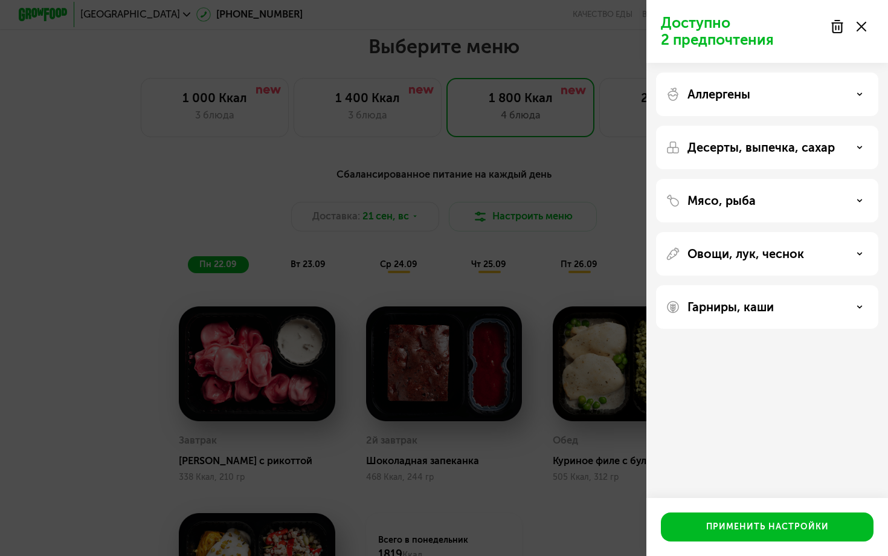
click at [708, 207] on p "Мясо, рыба" at bounding box center [721, 200] width 68 height 14
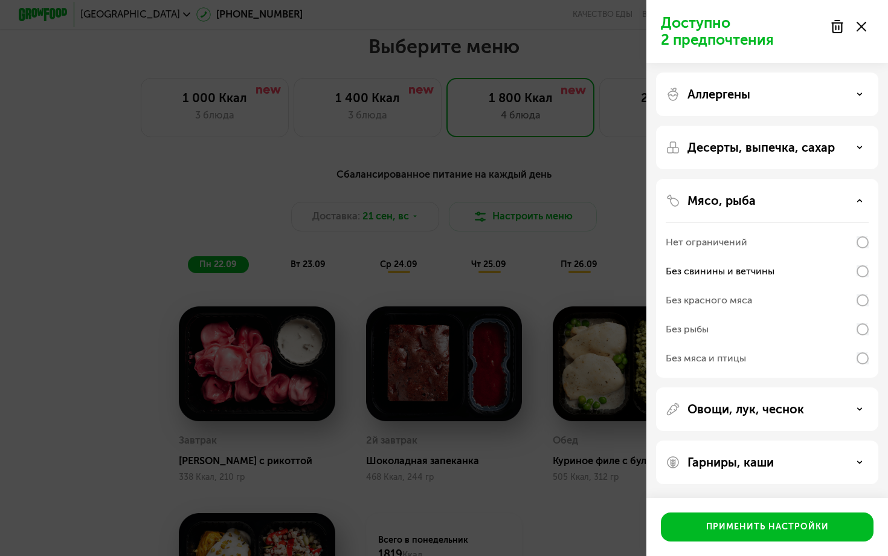
click at [716, 199] on p "Мясо, рыба" at bounding box center [721, 200] width 68 height 14
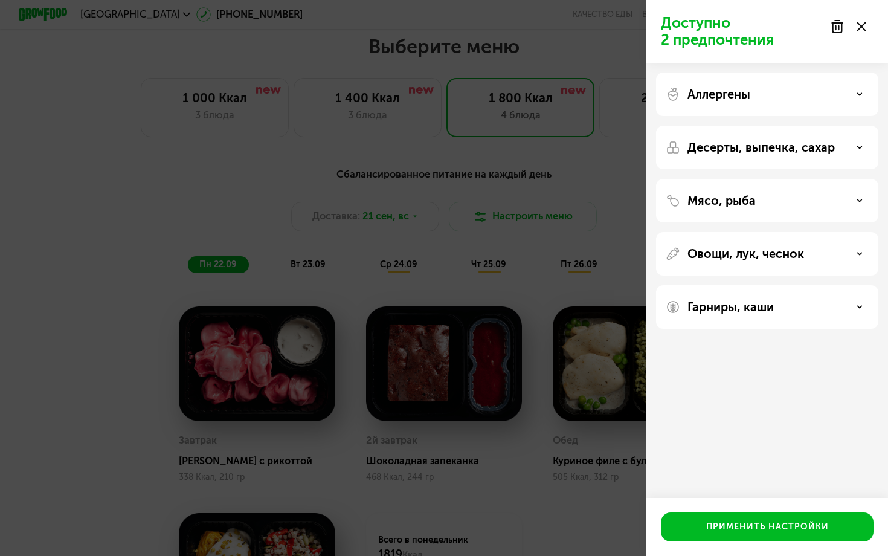
click at [468, 140] on div "Доступно 2 предпочтения Аллергены Десерты, выпечка, сахар Мясо, рыба Овощи, лук…" at bounding box center [444, 278] width 888 height 556
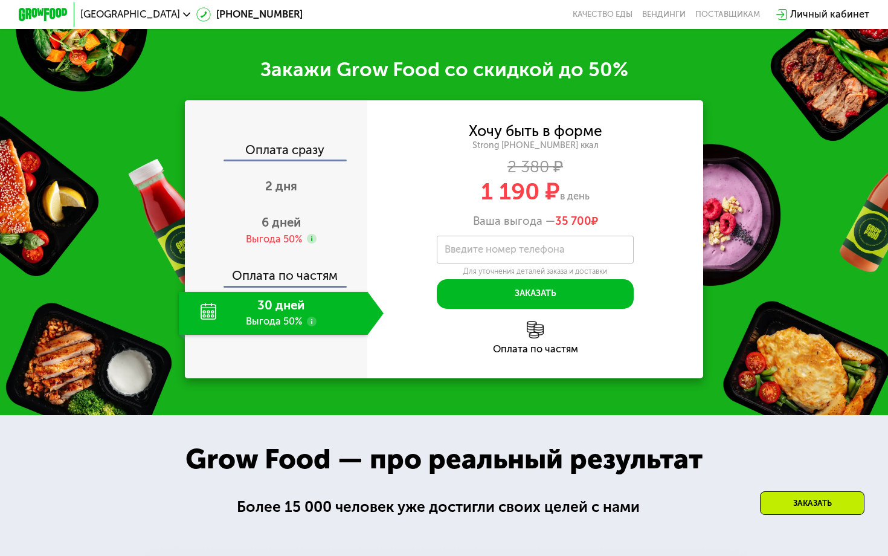
scroll to position [1527, 0]
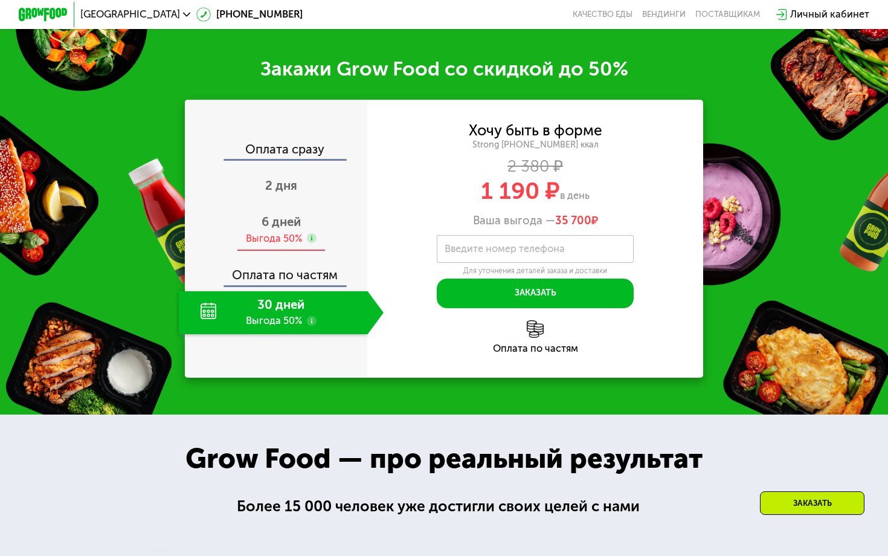
click at [270, 235] on div "Выгода 50%" at bounding box center [274, 239] width 56 height 14
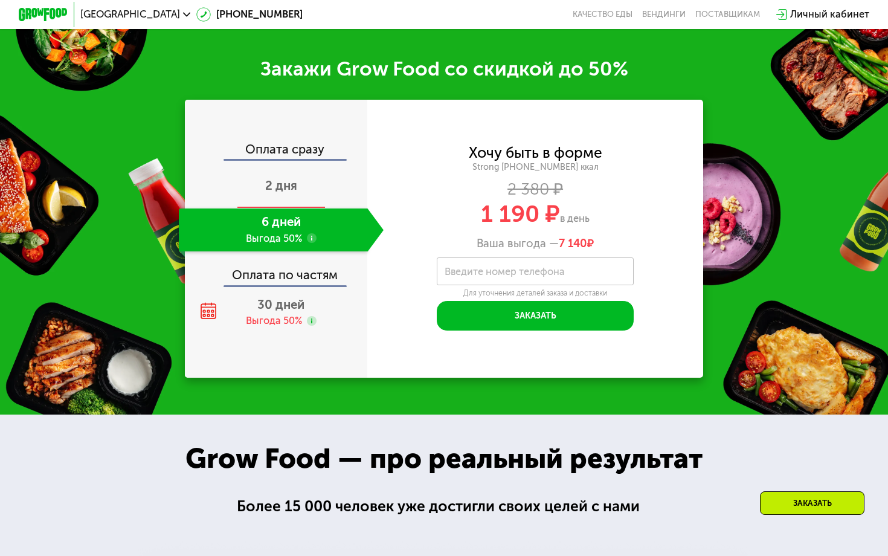
click at [274, 191] on span "2 дня" at bounding box center [281, 185] width 32 height 14
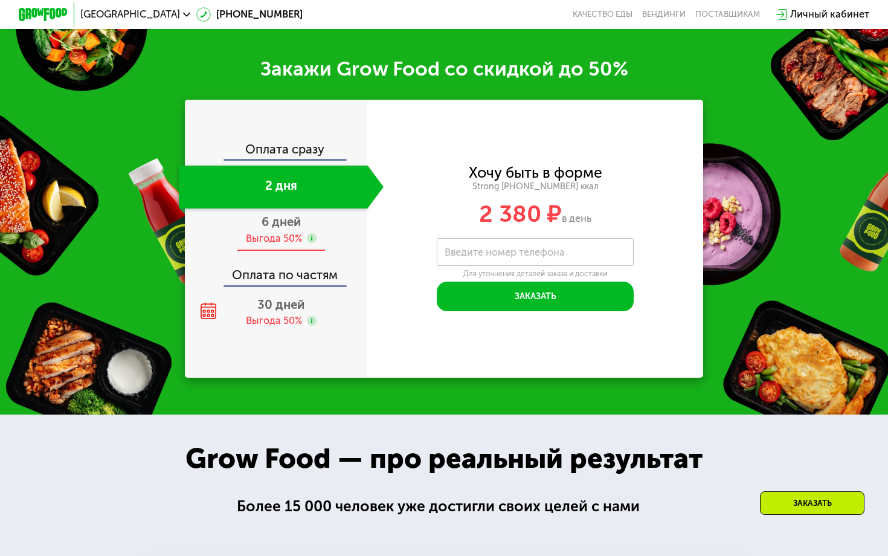
click at [274, 215] on span "6 дней" at bounding box center [280, 221] width 39 height 14
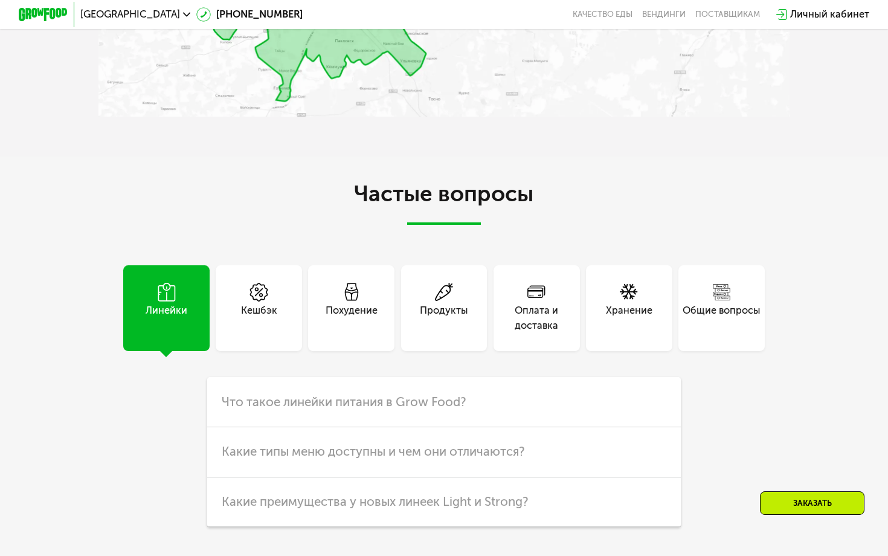
scroll to position [3133, 0]
click at [551, 313] on div "Оплата и доставка" at bounding box center [536, 319] width 86 height 30
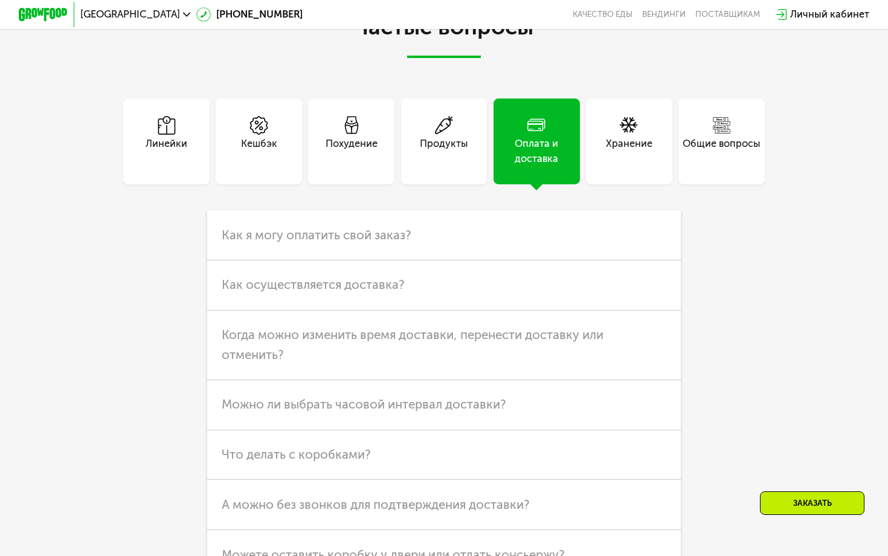
scroll to position [3302, 0]
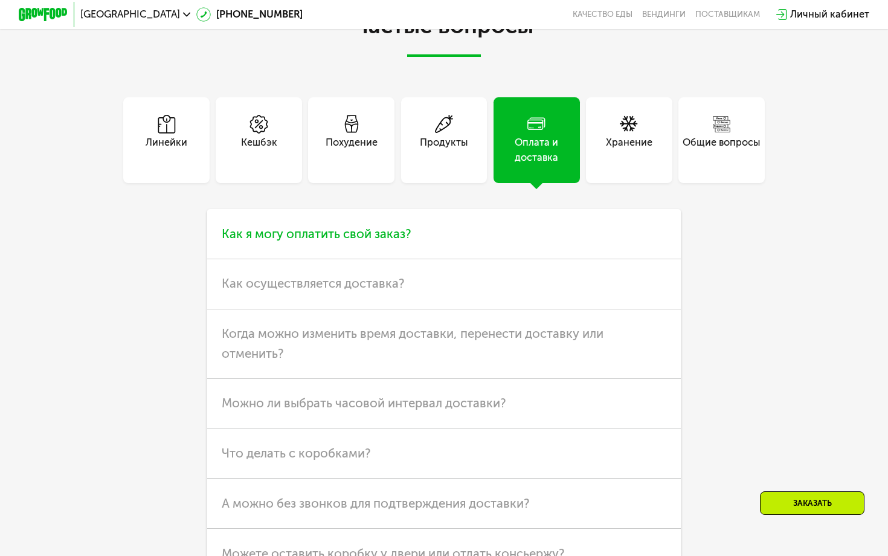
click at [507, 224] on h3 "Как я могу оплатить свой заказ?" at bounding box center [443, 234] width 473 height 50
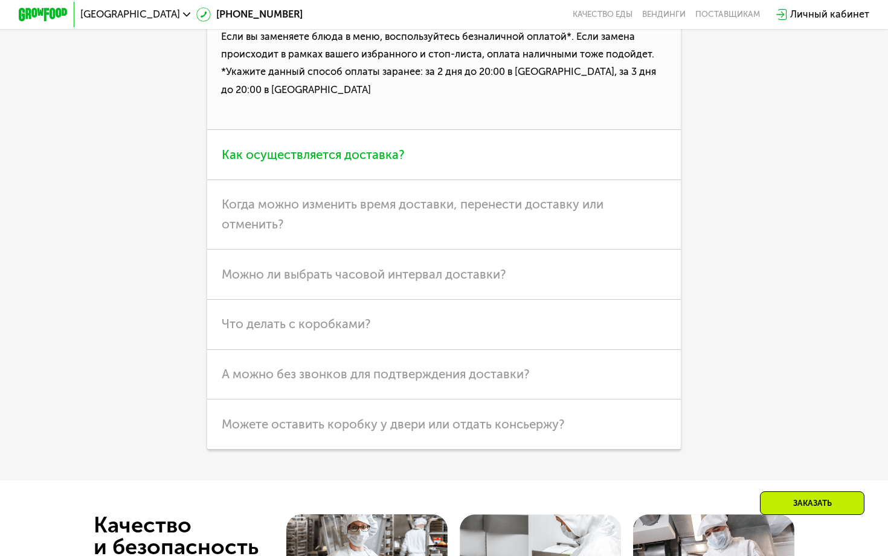
scroll to position [3576, 0]
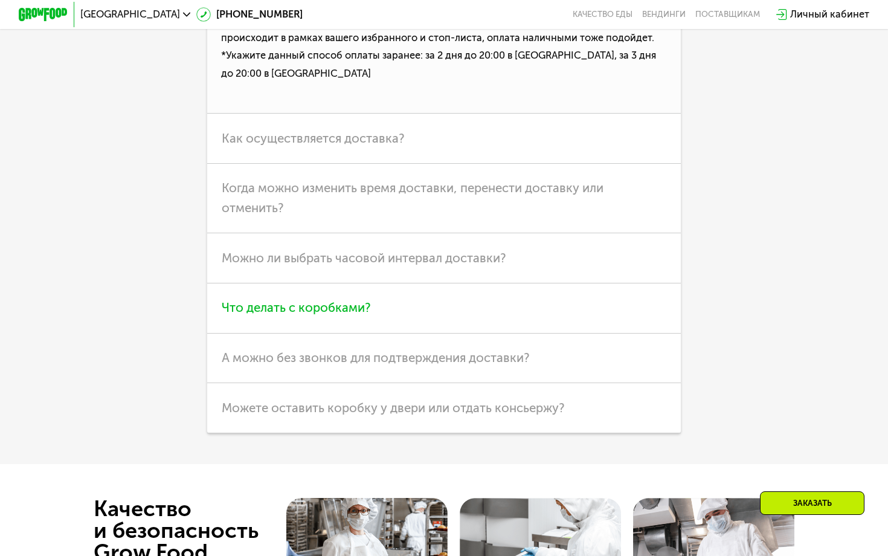
click at [443, 301] on h3 "Что делать с коробками?" at bounding box center [443, 308] width 473 height 50
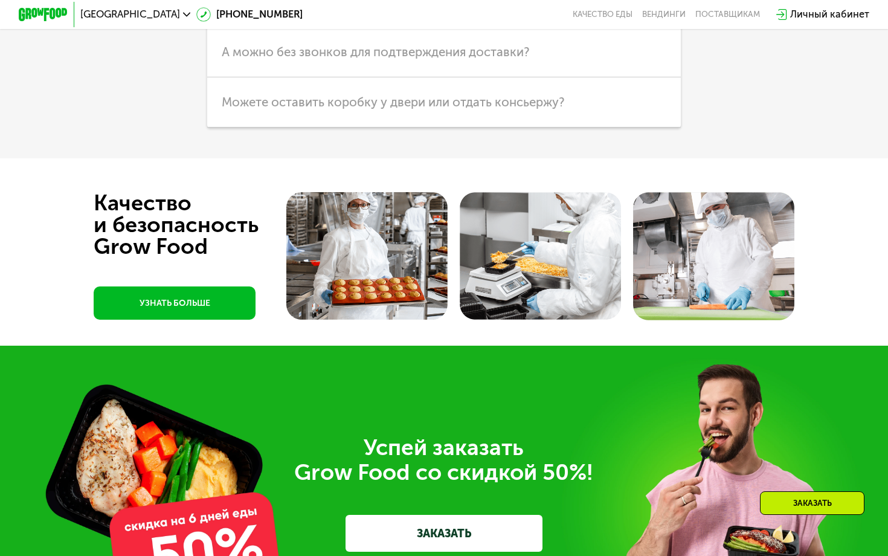
scroll to position [3790, 0]
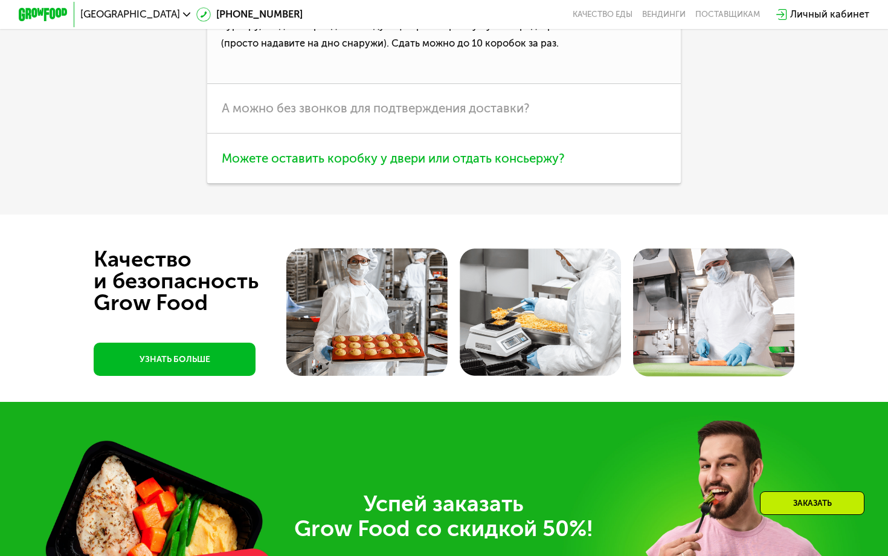
click at [429, 153] on span "Можете оставить коробку у двери или отдать консьержу?" at bounding box center [393, 158] width 343 height 14
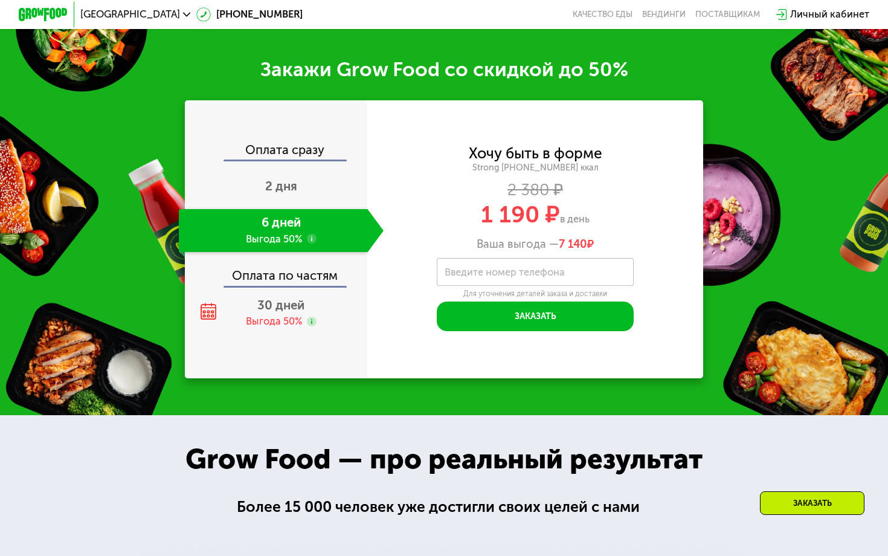
scroll to position [1526, 0]
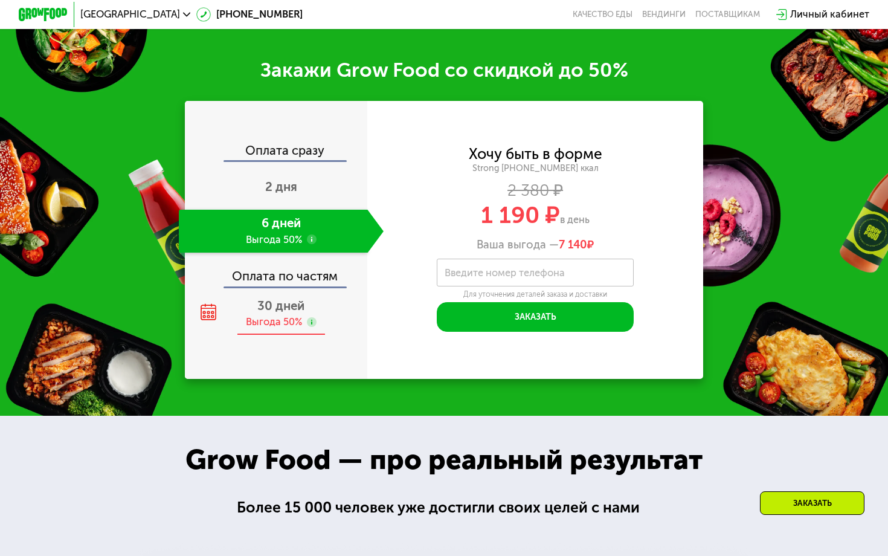
click at [261, 303] on span "30 дней" at bounding box center [280, 305] width 47 height 14
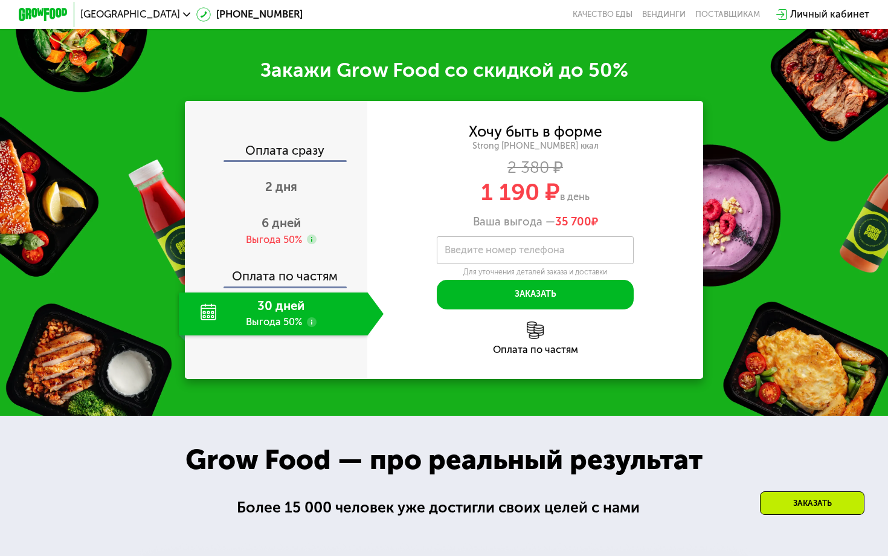
click at [536, 336] on img at bounding box center [536, 330] width 18 height 18
click at [537, 341] on div "Оплата по частям" at bounding box center [534, 337] width 335 height 33
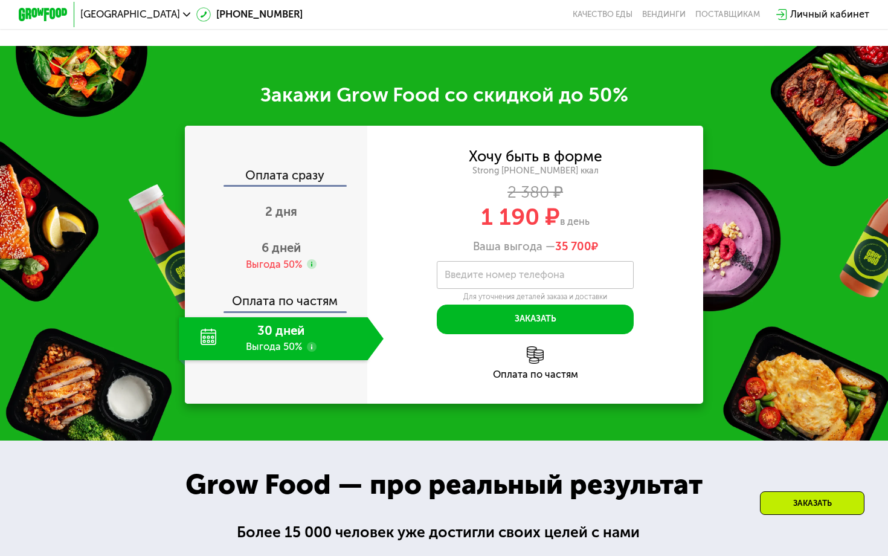
scroll to position [1500, 0]
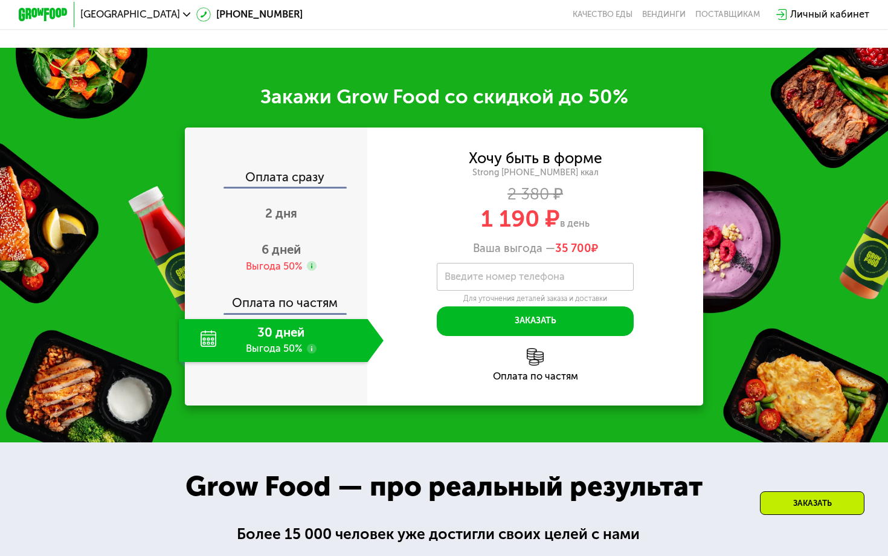
click at [542, 368] on div "Оплата по частям" at bounding box center [534, 364] width 335 height 33
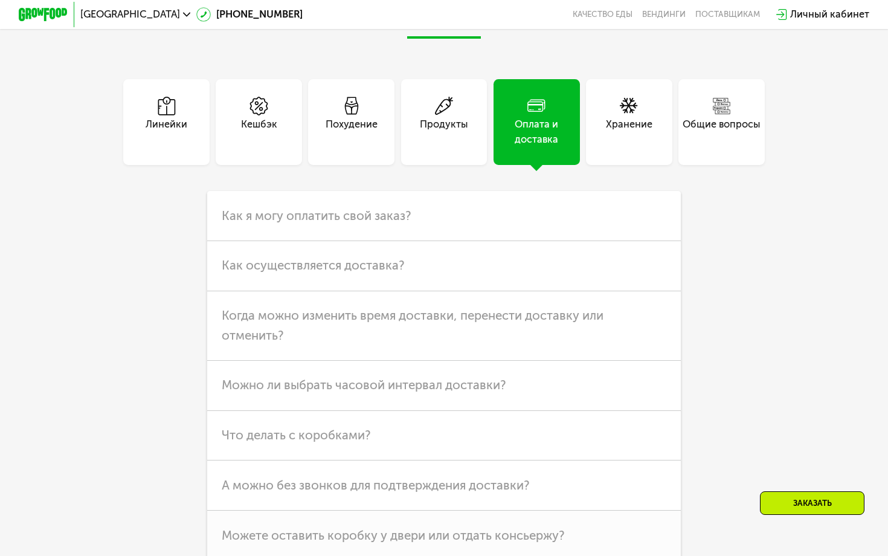
scroll to position [3316, 0]
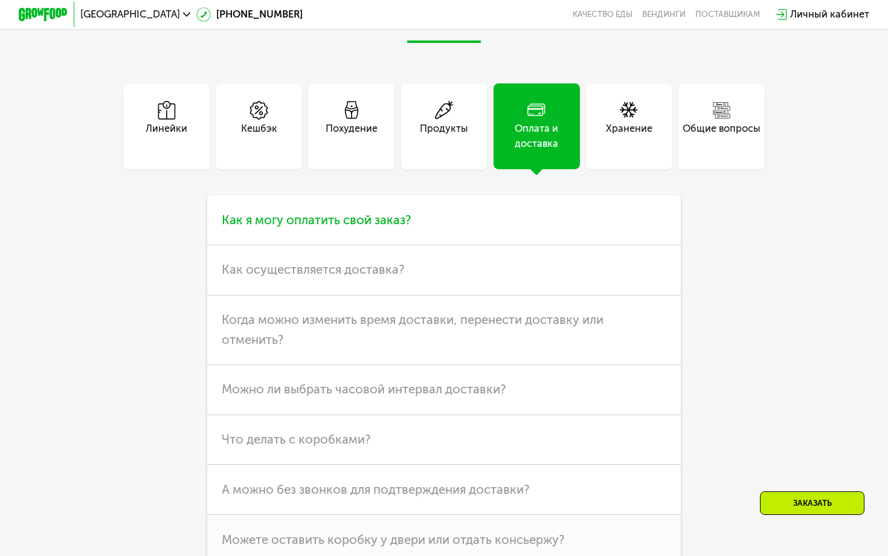
click at [519, 227] on h3 "Как я могу оплатить свой заказ?" at bounding box center [443, 220] width 473 height 50
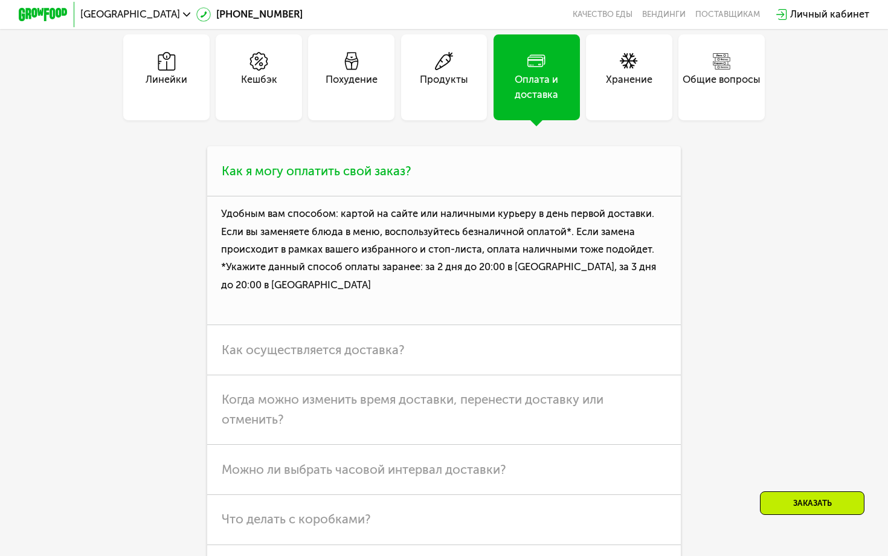
scroll to position [3378, 0]
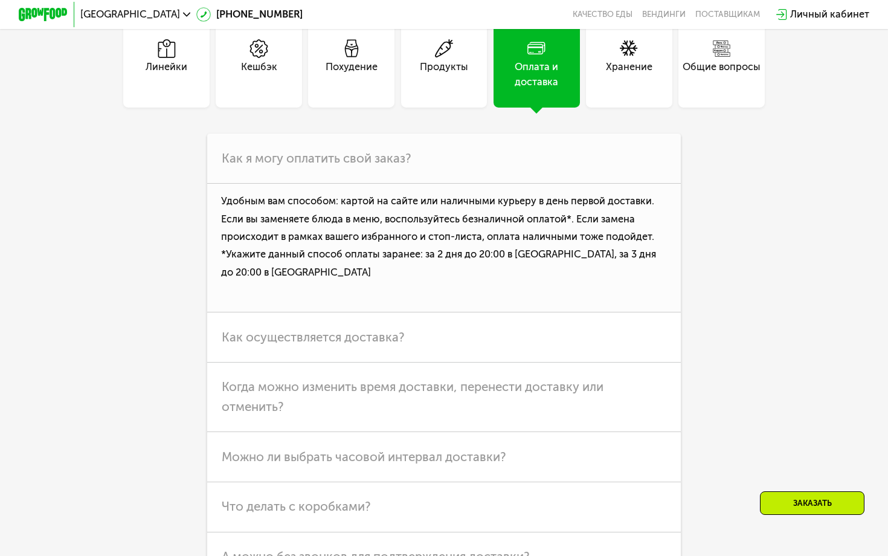
click at [712, 104] on div "Общие вопросы" at bounding box center [721, 65] width 86 height 86
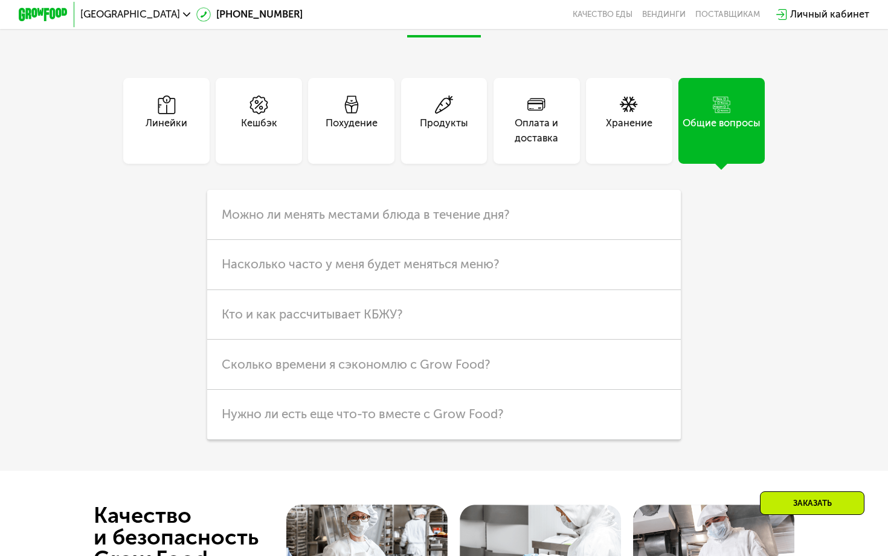
scroll to position [3292, 0]
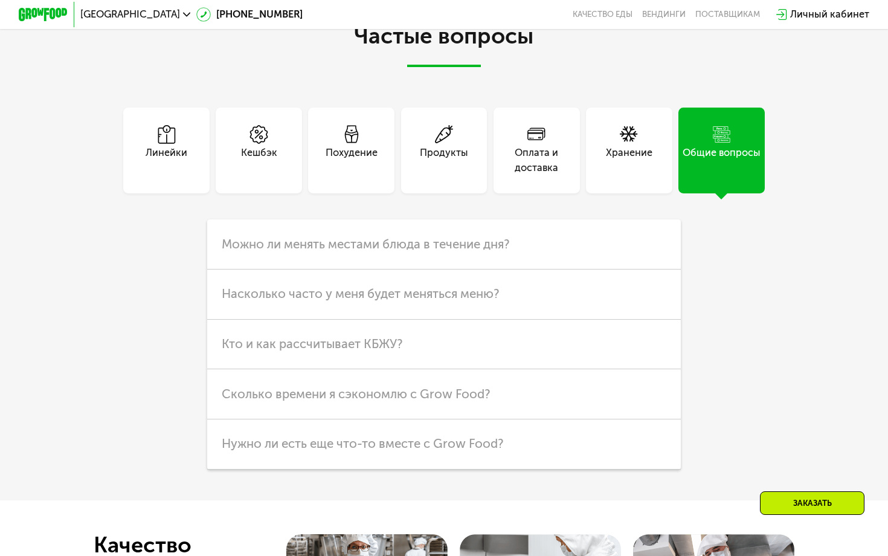
click at [527, 126] on icon at bounding box center [536, 134] width 19 height 19
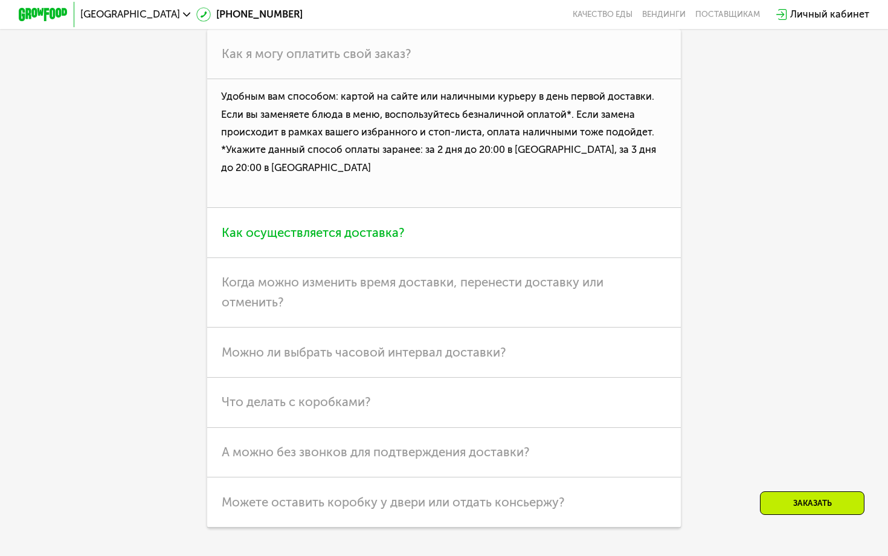
scroll to position [3486, 0]
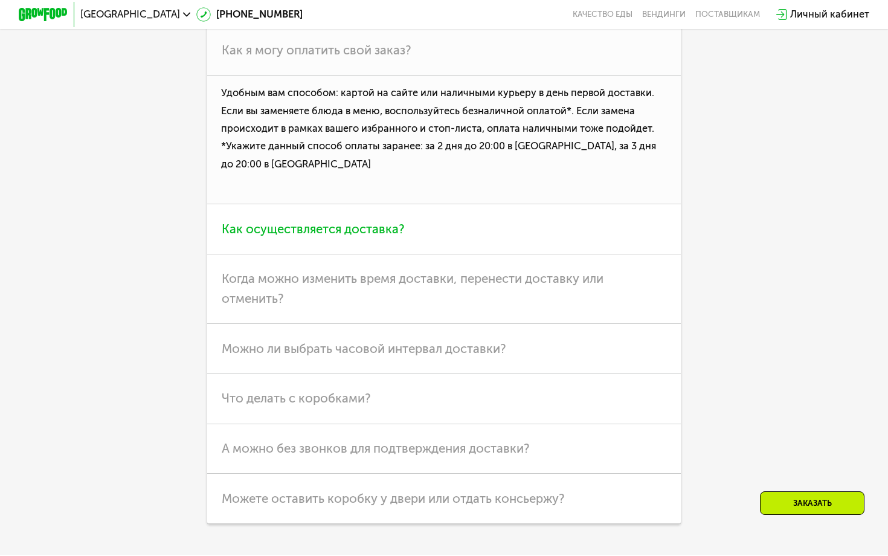
click at [351, 225] on span "Как осуществляется доставка?" at bounding box center [313, 229] width 183 height 14
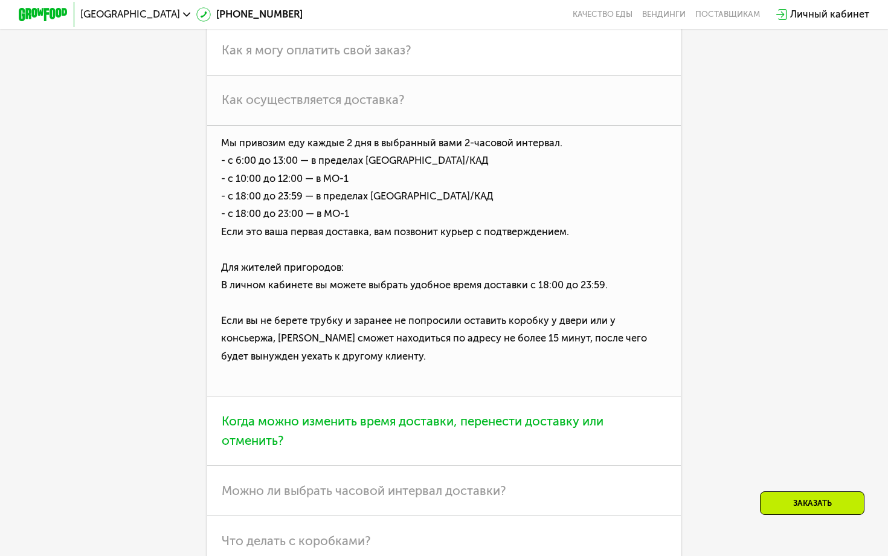
click at [384, 422] on span "Когда можно изменить время доставки, перенести доставку или отменить?" at bounding box center [413, 431] width 382 height 34
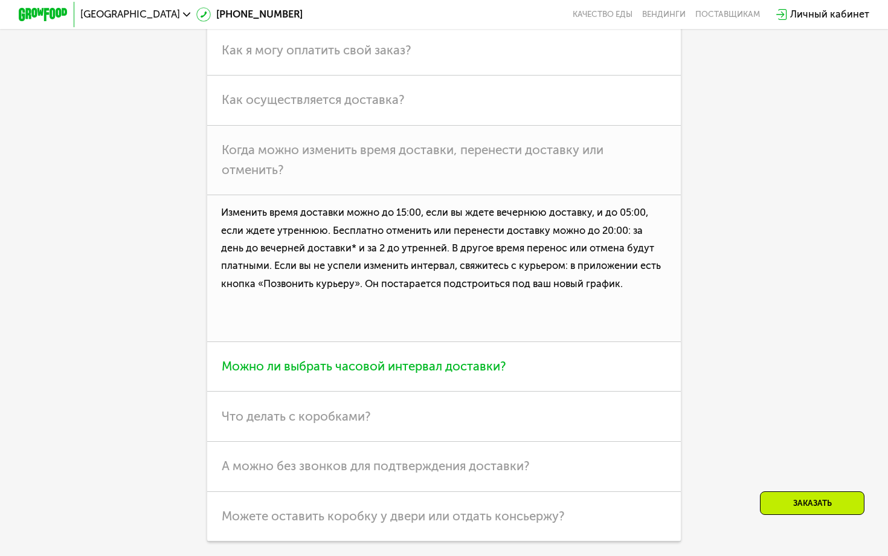
click at [377, 347] on h3 "Можно ли выбрать часовой интервал доставки?" at bounding box center [443, 367] width 473 height 50
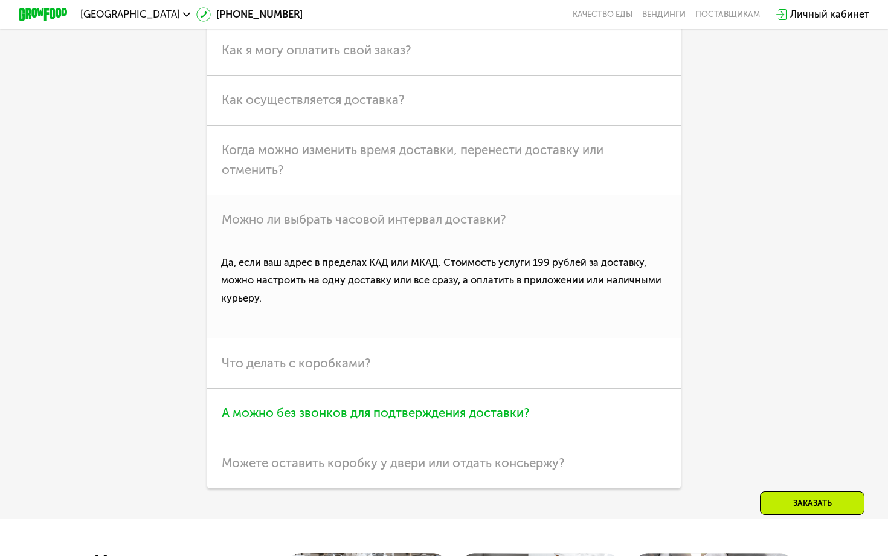
click at [374, 404] on h3 "А можно без звонков для подтверждения доставки?" at bounding box center [443, 413] width 473 height 50
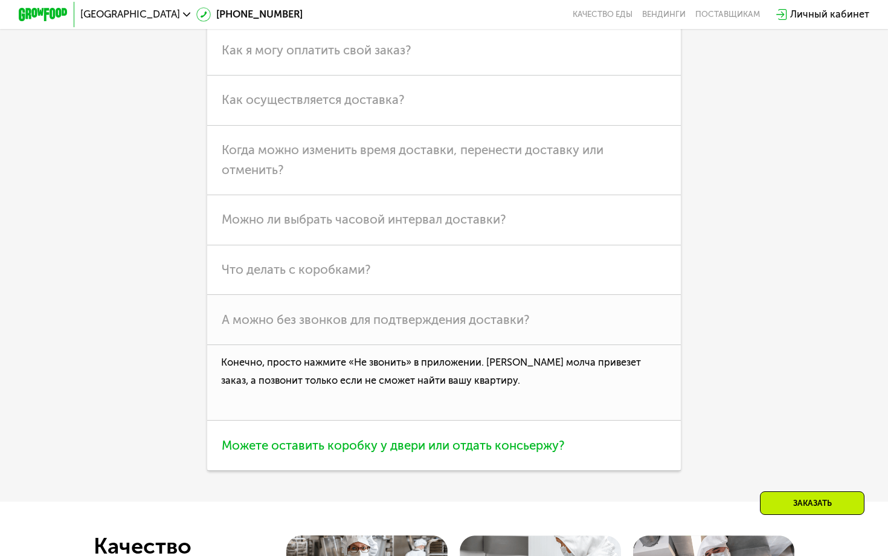
click at [399, 441] on span "Можете оставить коробку у двери или отдать консьержу?" at bounding box center [393, 445] width 343 height 14
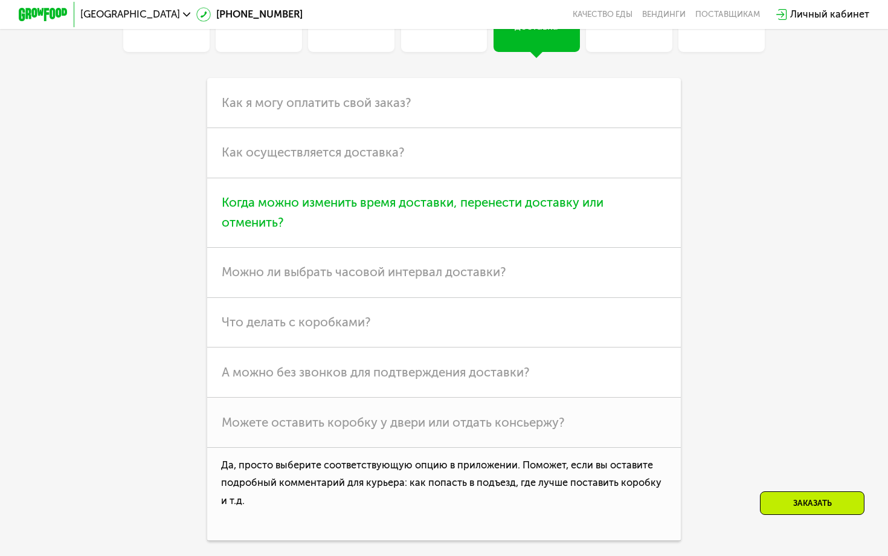
scroll to position [3426, 0]
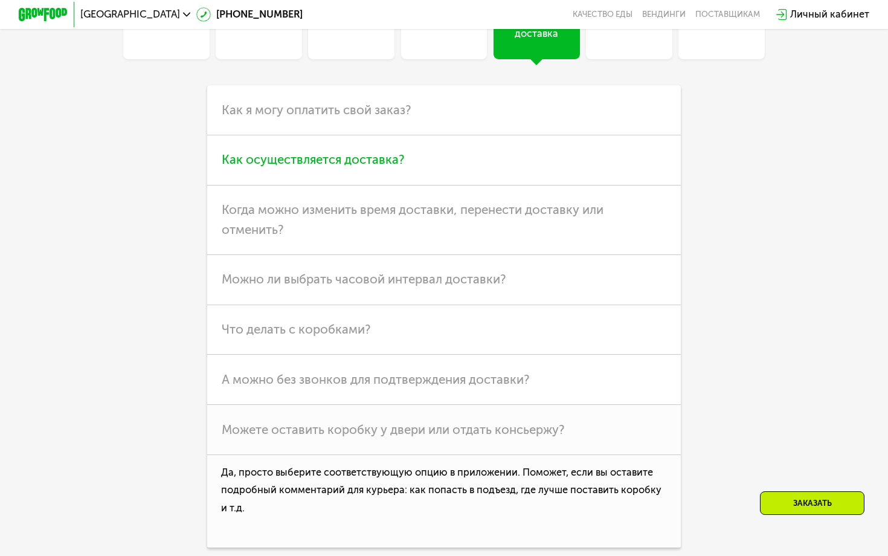
click at [388, 173] on h3 "Как осуществляется доставка?" at bounding box center [443, 160] width 473 height 50
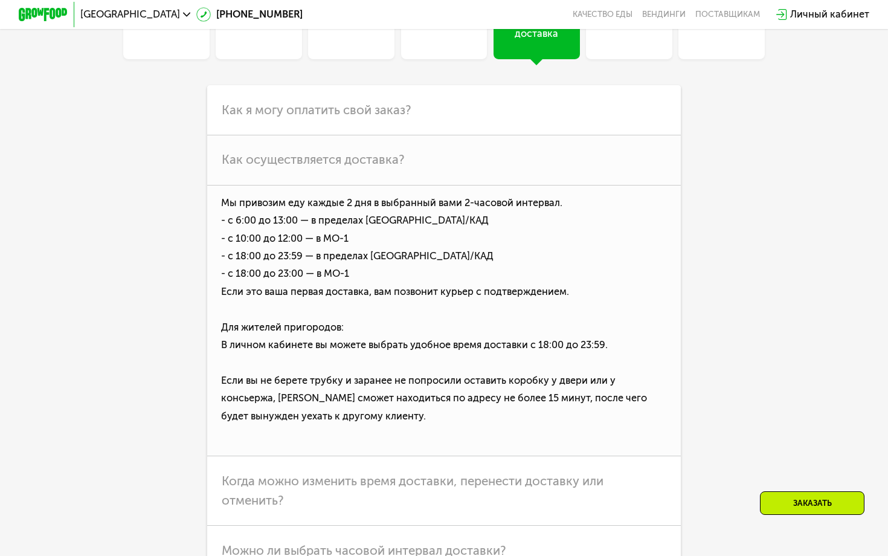
click at [121, 100] on div "Линейки Кешбэк Похудение Продукты Оплата и доставка Хранение Общие вопросы Что …" at bounding box center [443, 349] width 690 height 752
click at [97, 86] on div "Частые вопросы Линейки Кешбэк Похудение Продукты Оплата и доставка Хранение Общ…" at bounding box center [444, 310] width 888 height 891
click at [49, 13] on img at bounding box center [43, 14] width 49 height 13
click at [37, 16] on img at bounding box center [43, 14] width 49 height 13
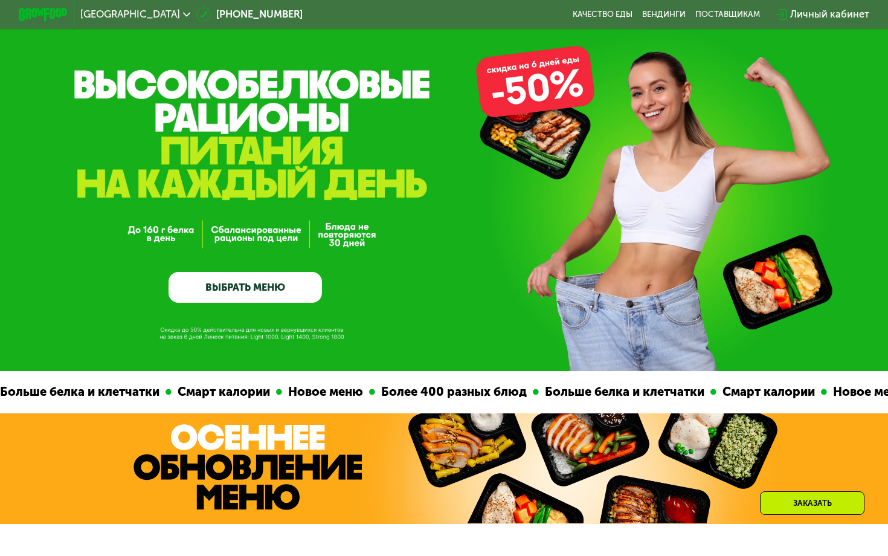
scroll to position [0, 0]
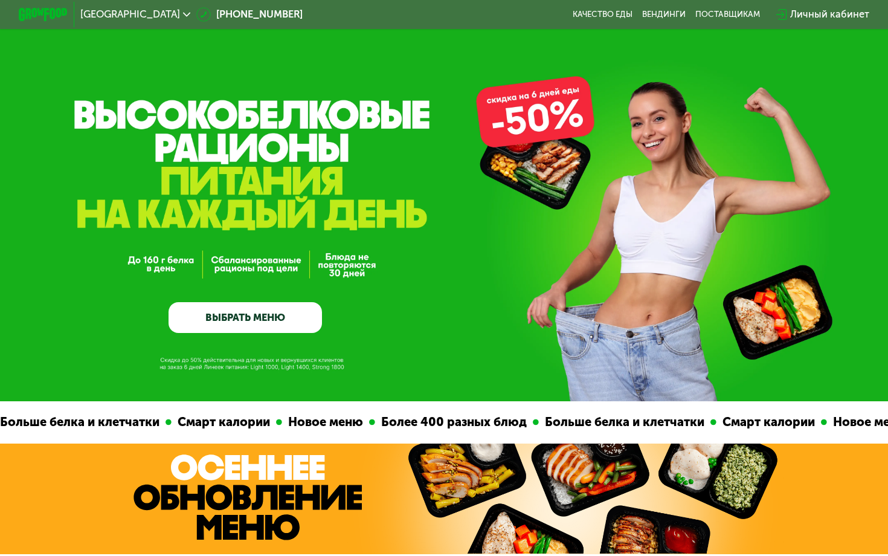
click at [34, 8] on img at bounding box center [43, 14] width 49 height 13
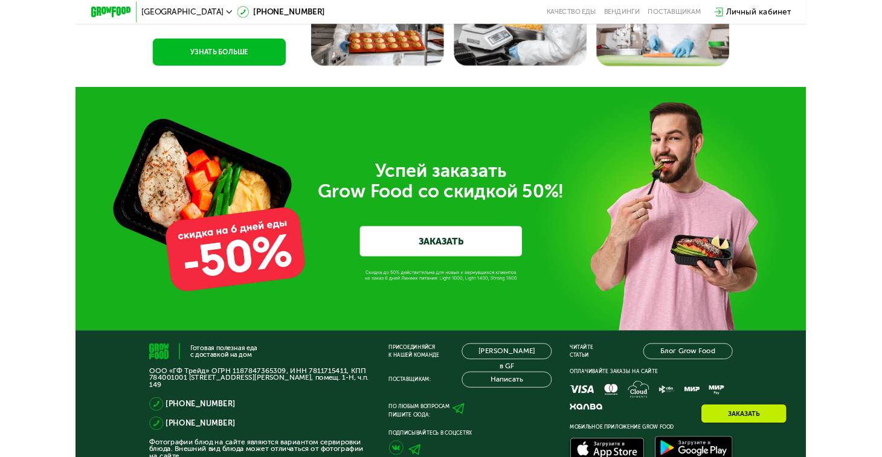
scroll to position [4407, 0]
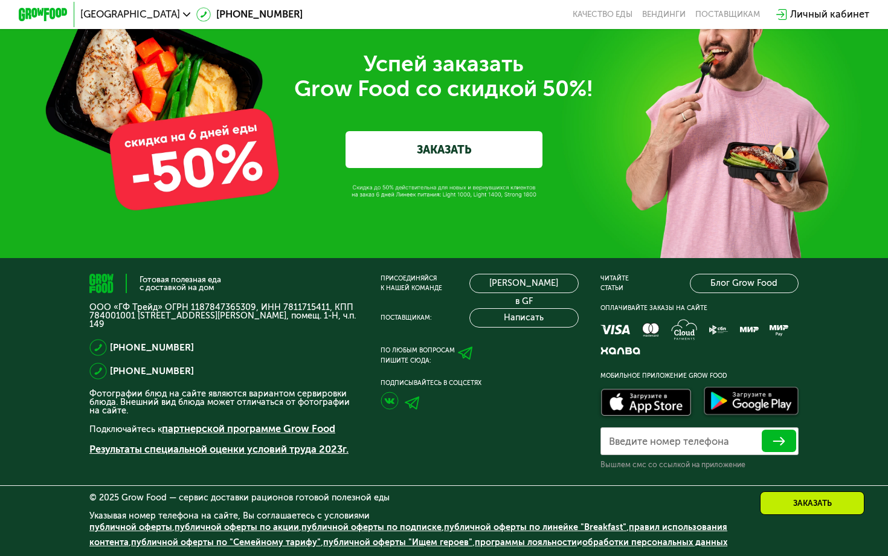
click at [412, 396] on img at bounding box center [412, 402] width 15 height 13
click at [392, 405] on img at bounding box center [389, 400] width 18 height 18
click at [463, 357] on use at bounding box center [465, 353] width 15 height 13
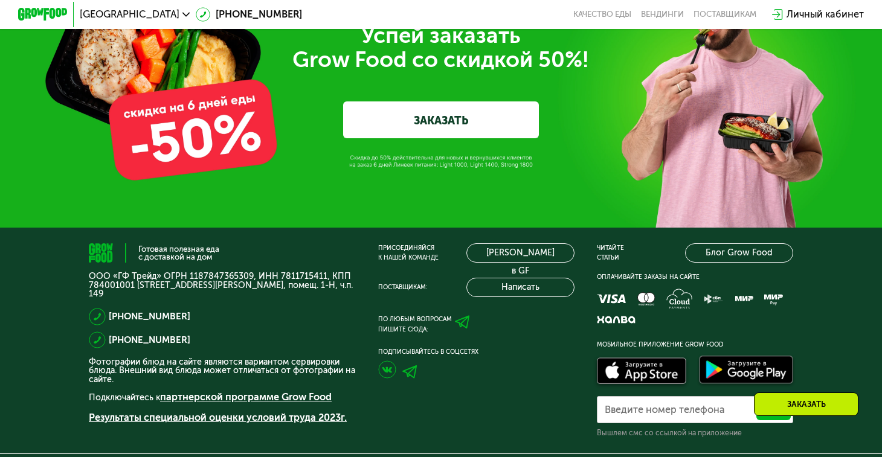
scroll to position [4402, 0]
